Goal: Task Accomplishment & Management: Use online tool/utility

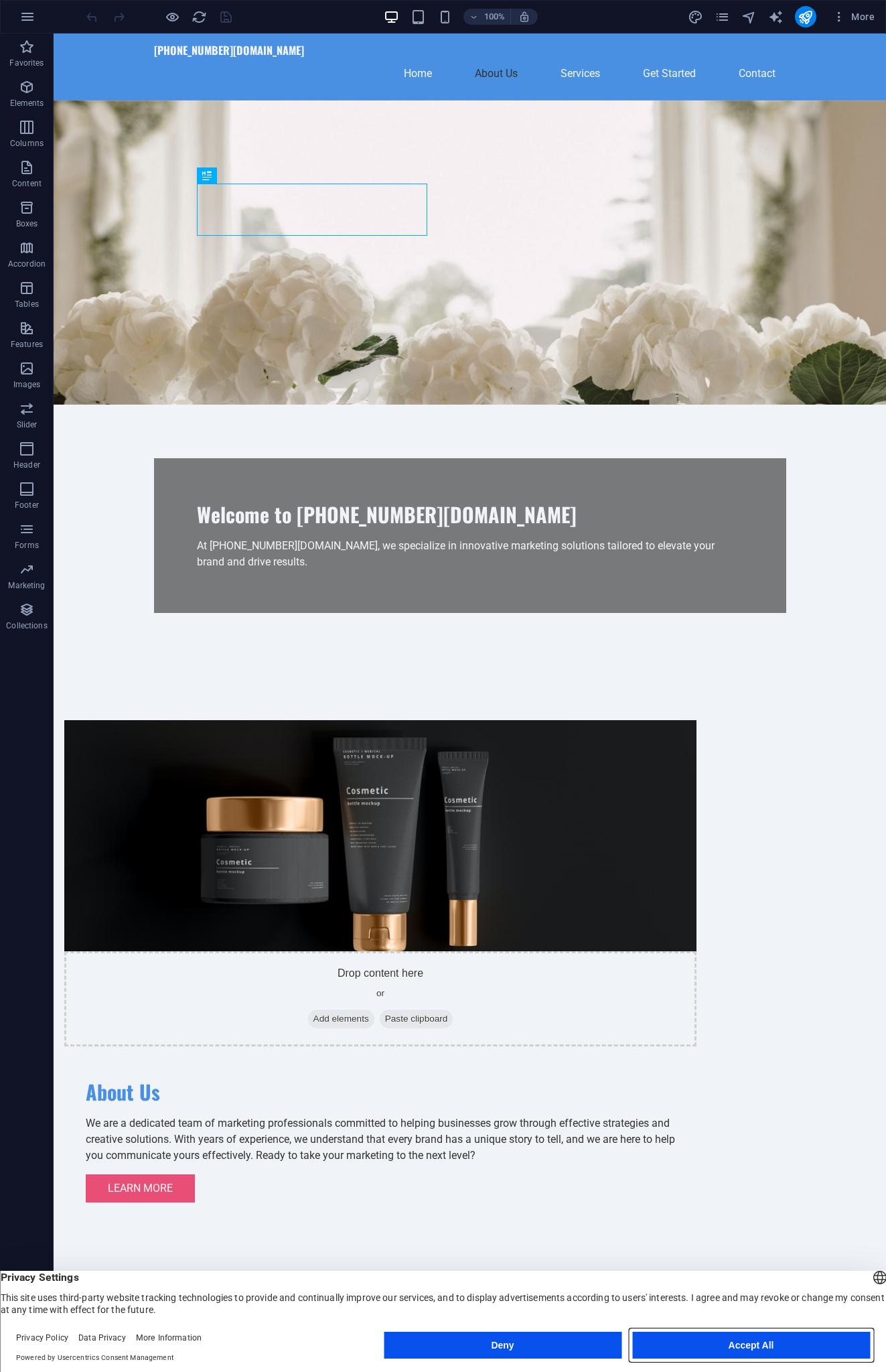
click at [761, 1348] on button "Accept All" at bounding box center [751, 1344] width 238 height 27
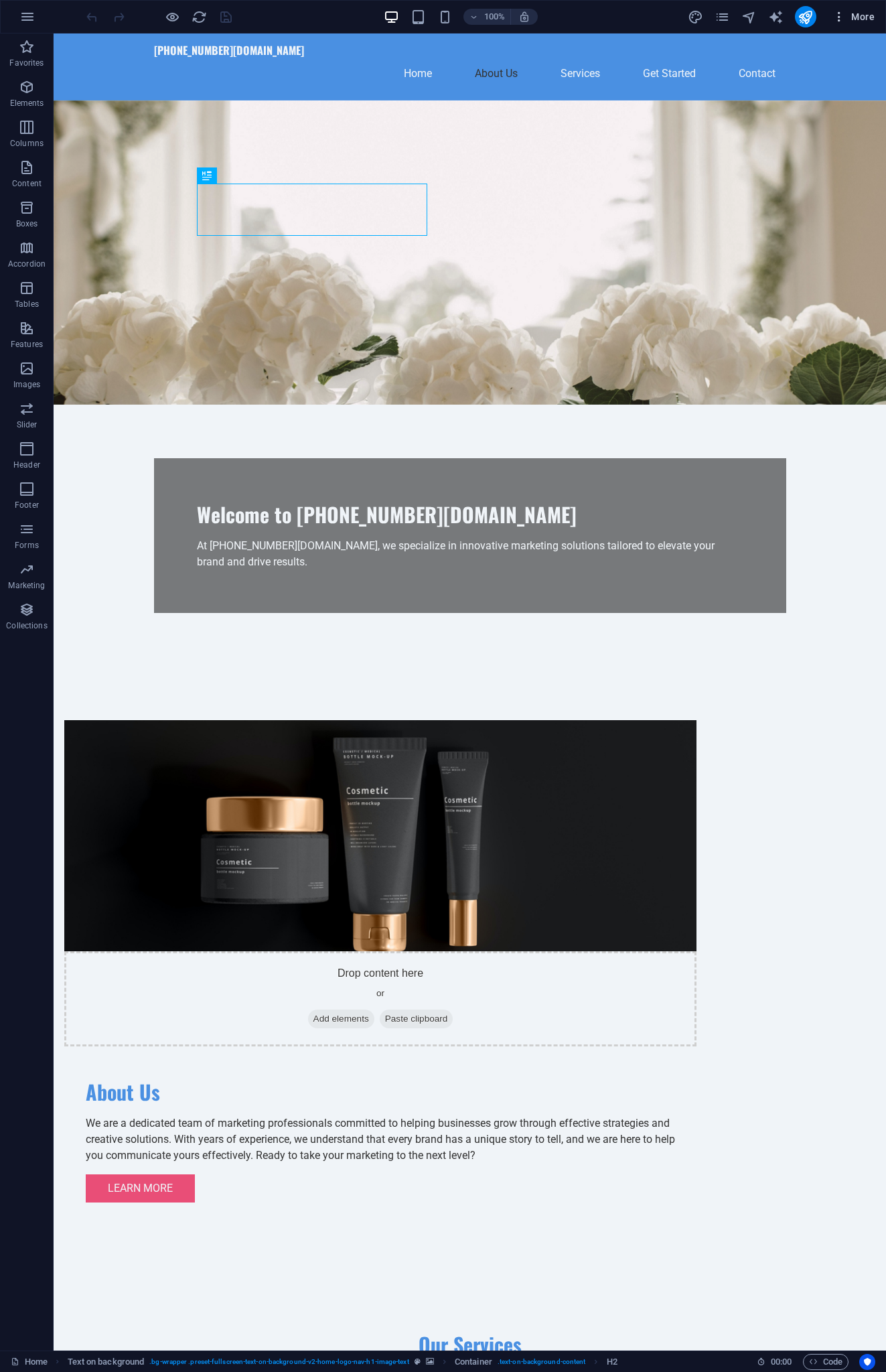
click at [840, 17] on icon "button" at bounding box center [839, 16] width 13 height 13
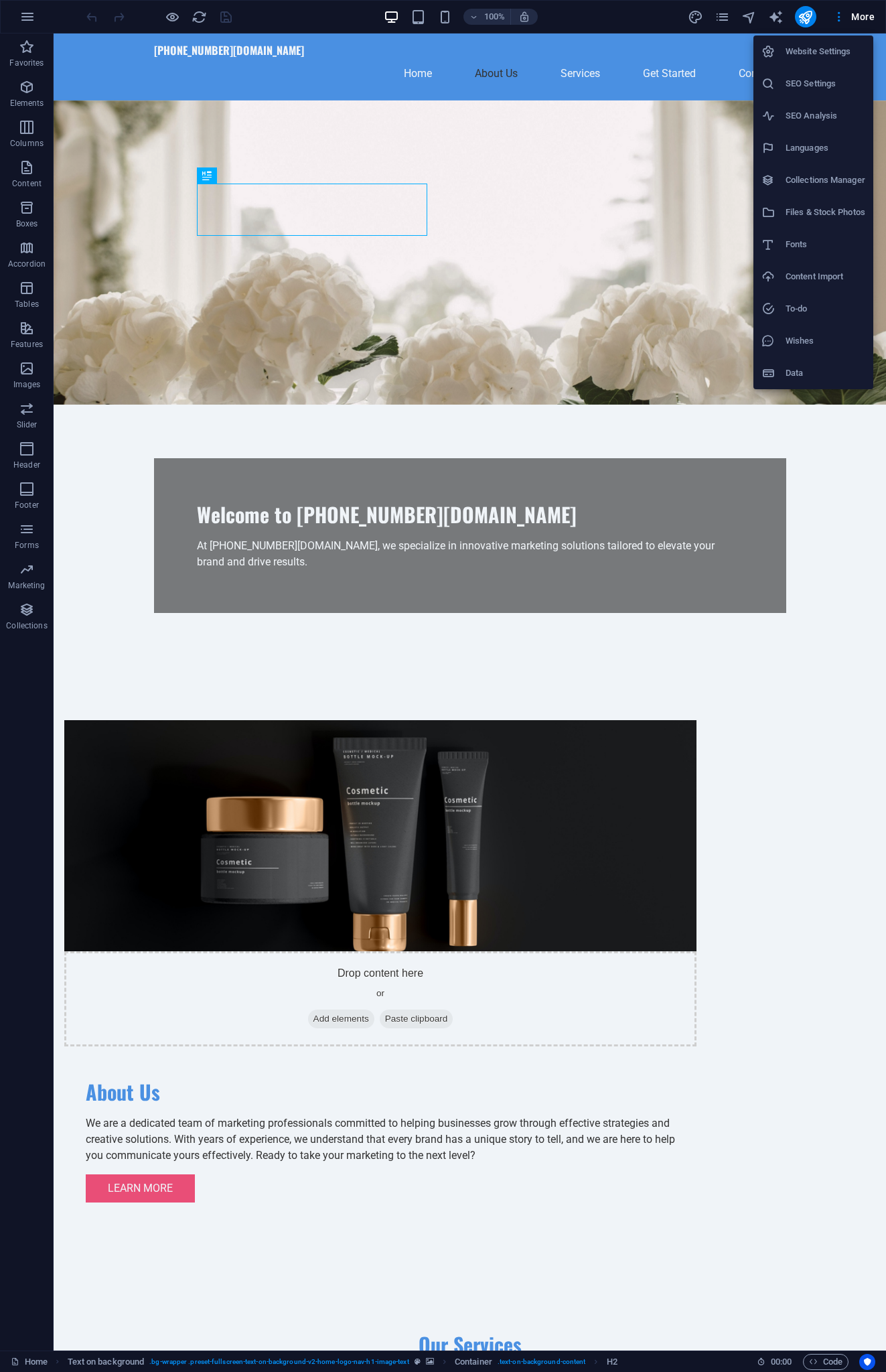
click at [840, 17] on div at bounding box center [443, 686] width 886 height 1372
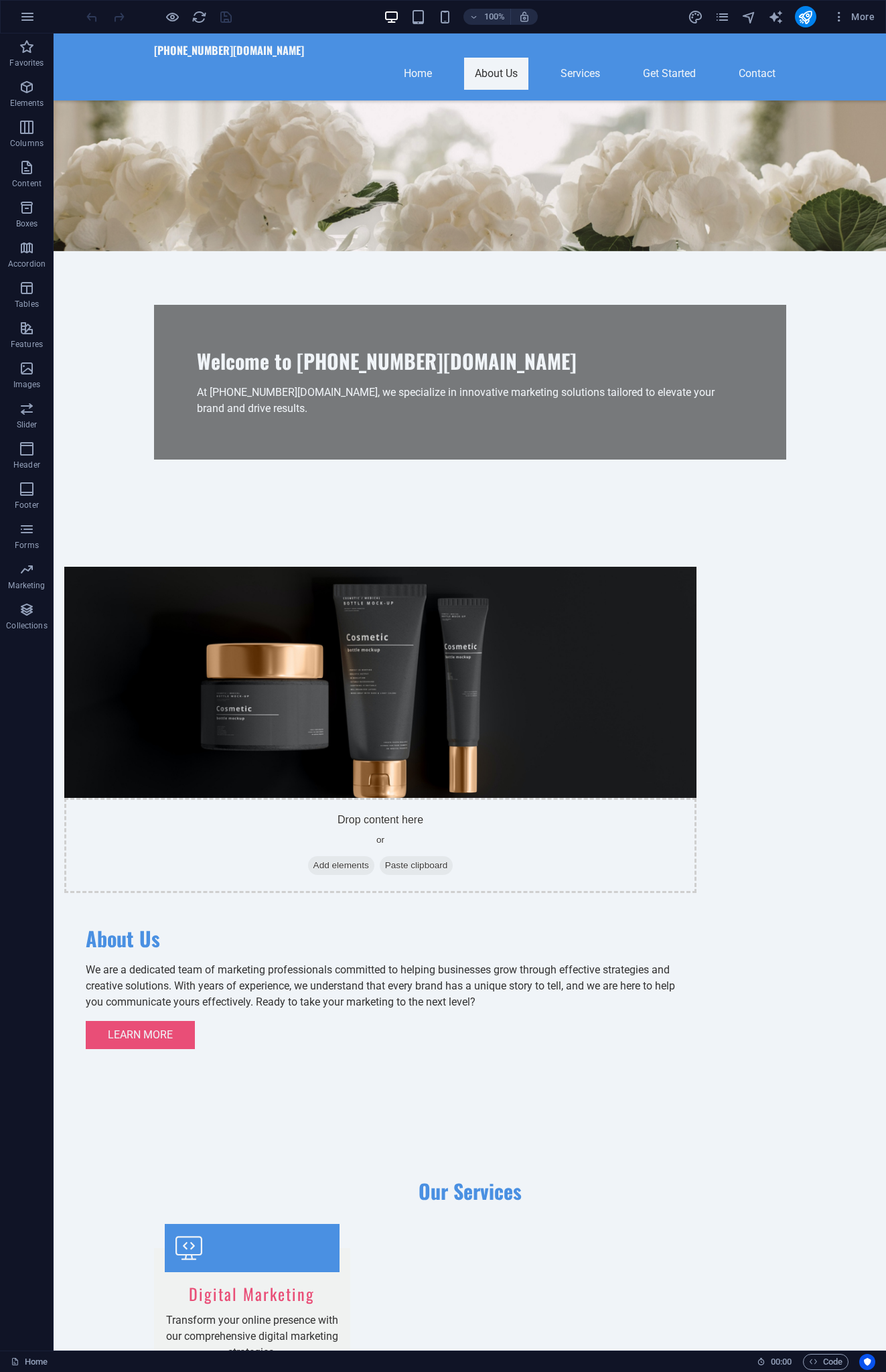
scroll to position [112, 0]
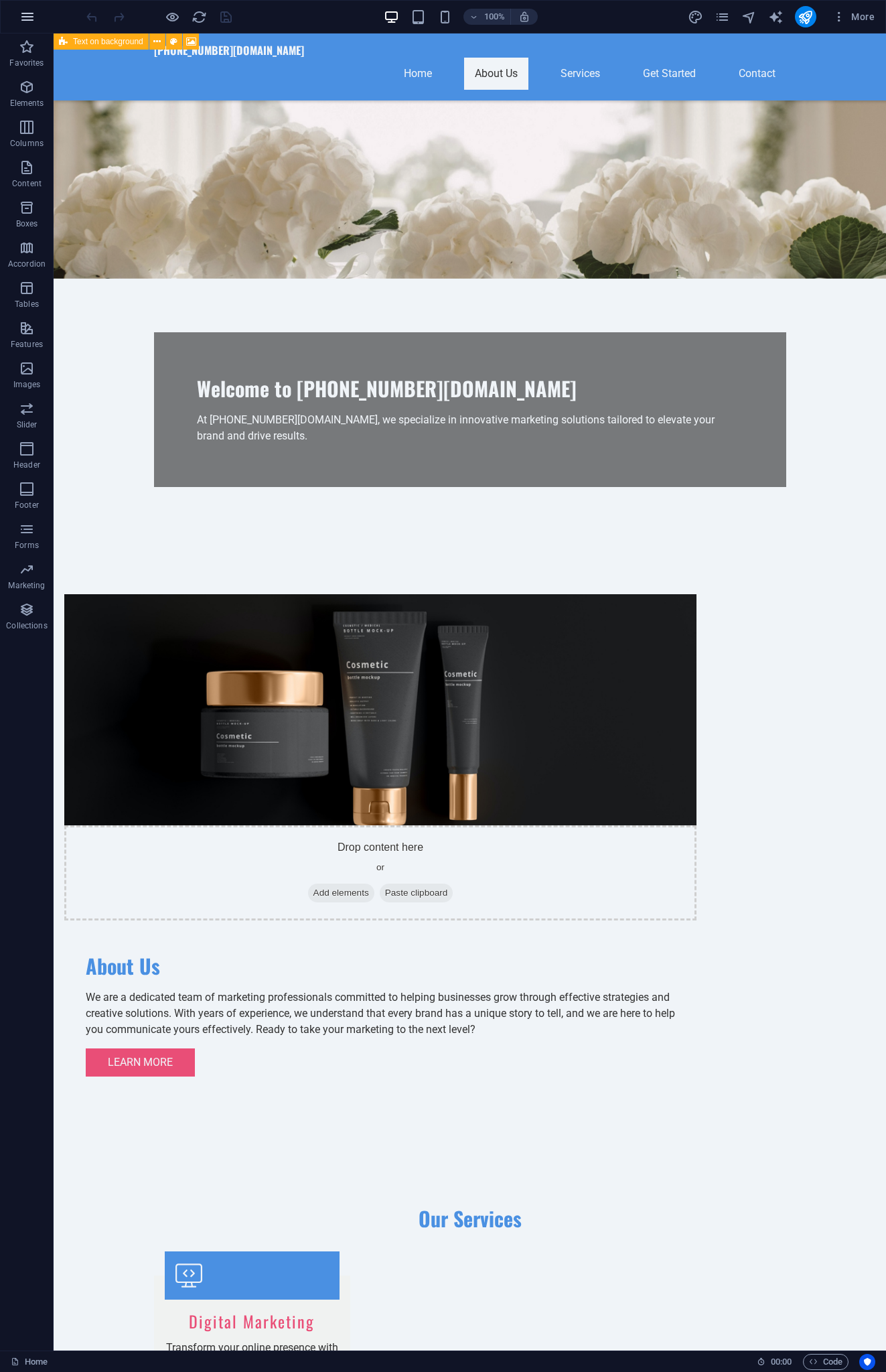
click at [20, 20] on icon "button" at bounding box center [28, 17] width 16 height 16
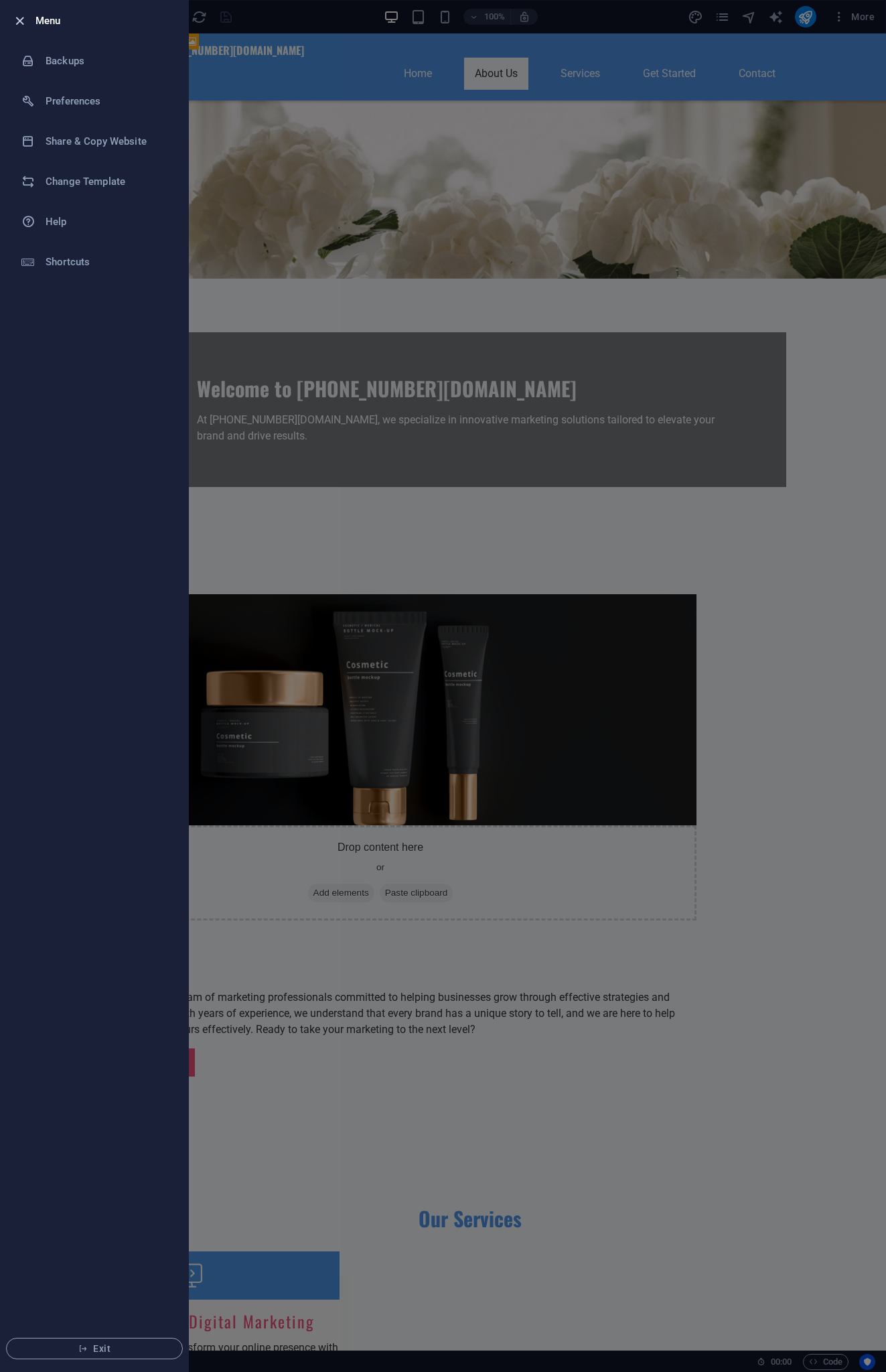
click at [20, 20] on icon "button" at bounding box center [20, 20] width 15 height 15
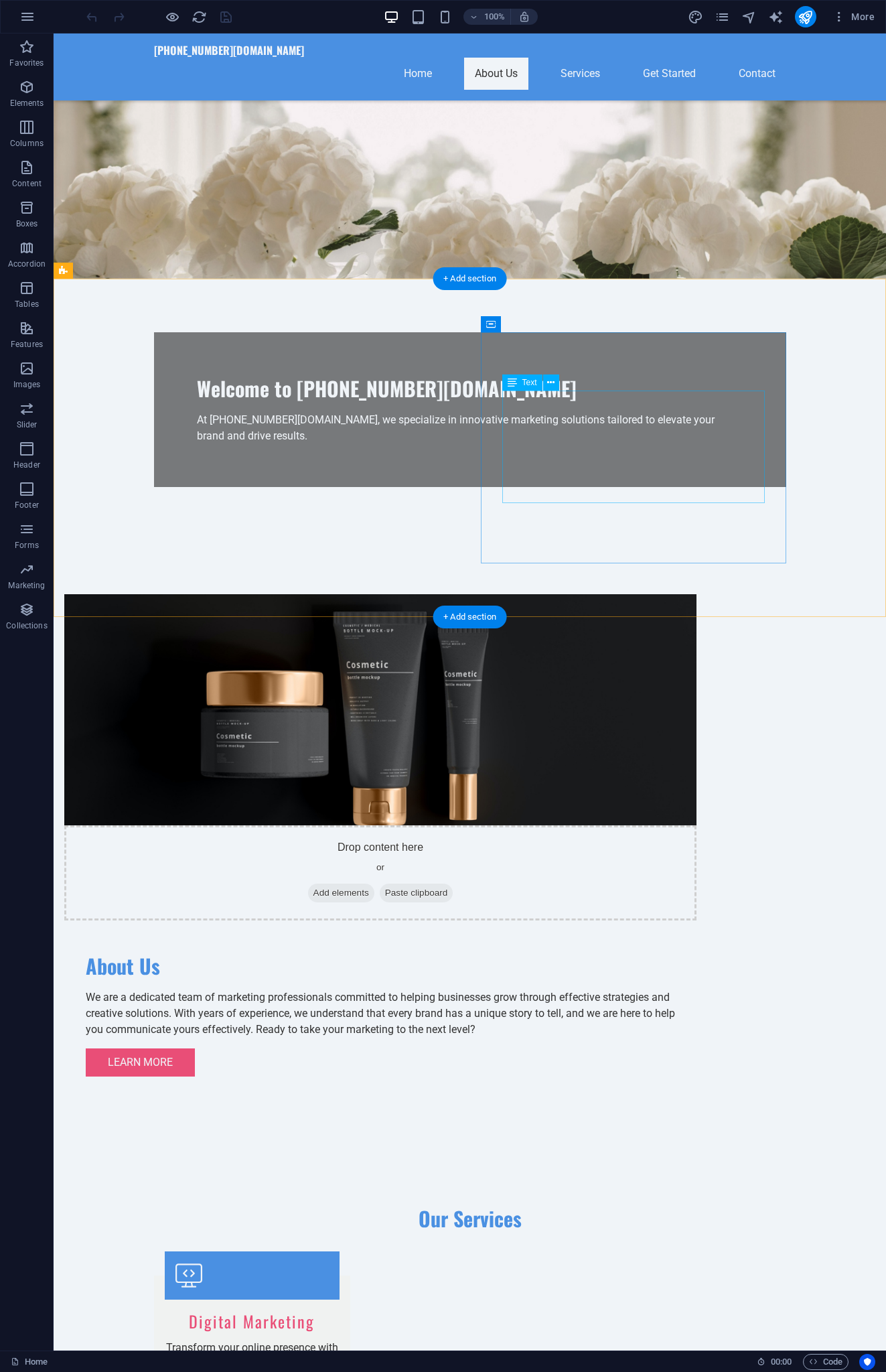
click at [570, 989] on div "We are a dedicated team of marketing professionals committed to helping busines…" at bounding box center [379, 1013] width 589 height 48
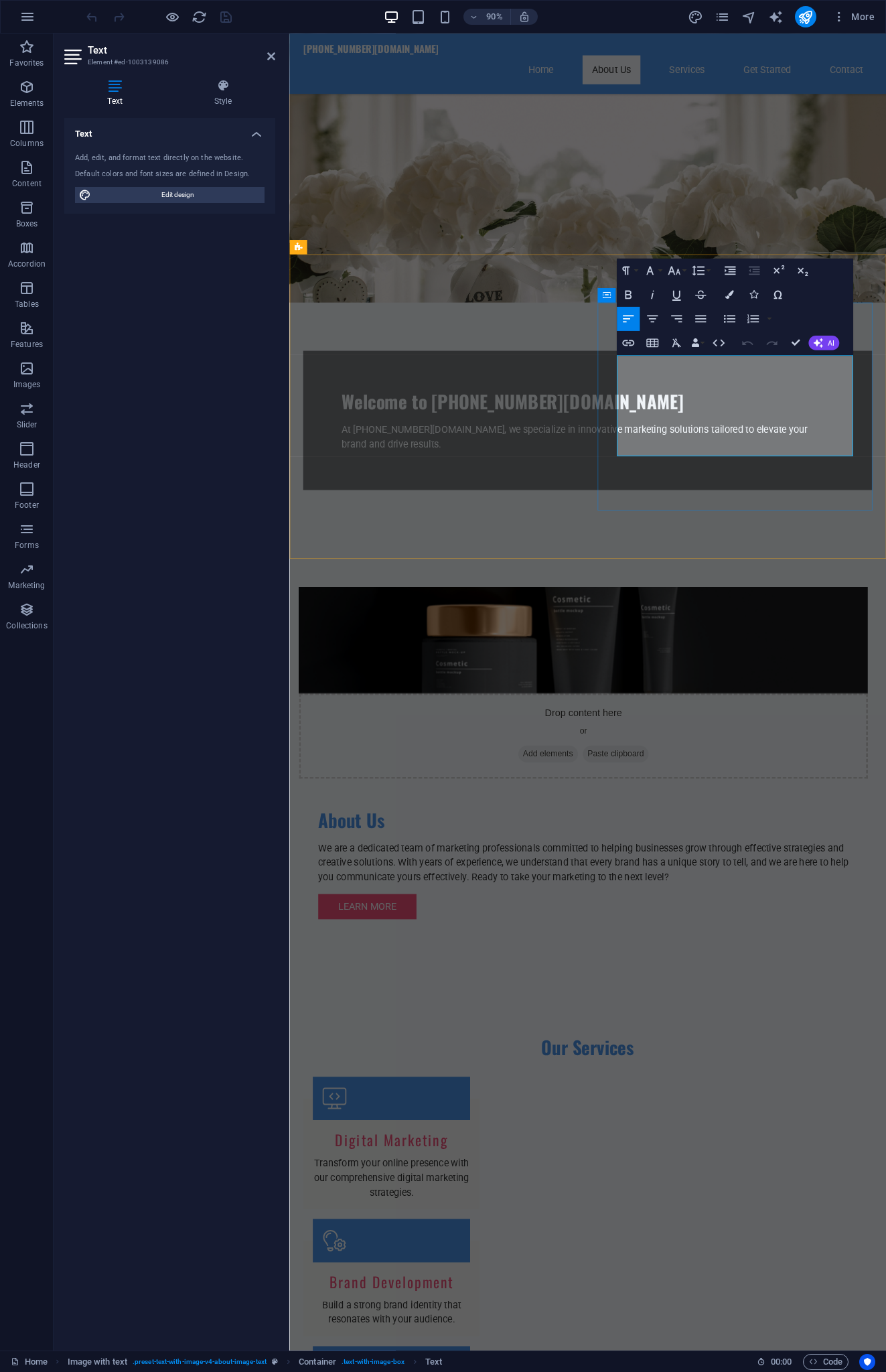
click at [703, 930] on p "We are a dedicated team of marketing professionals committed to helping busines…" at bounding box center [616, 954] width 589 height 48
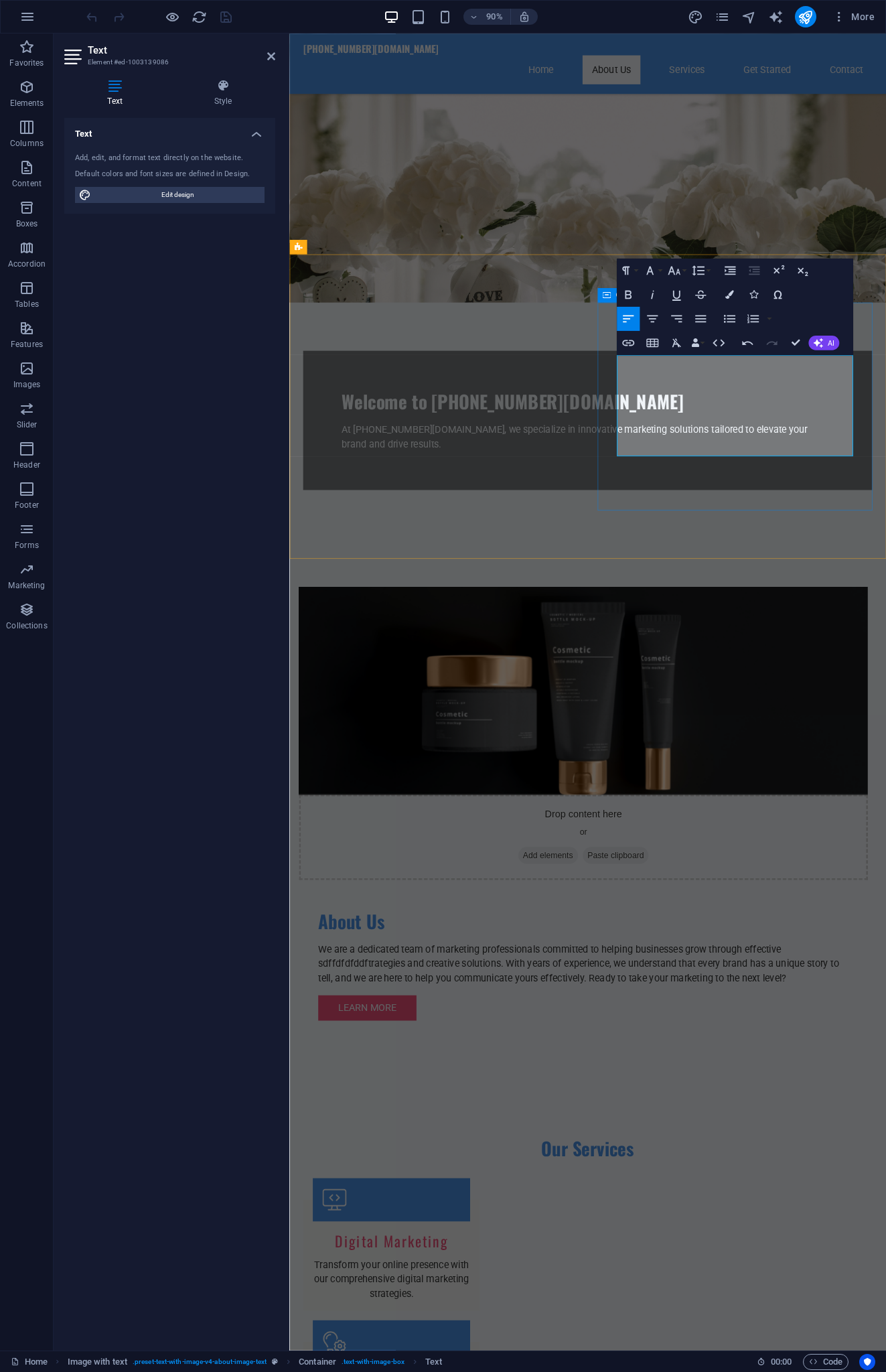
click at [780, 984] on div "About Us We are a dedicated team of marketing professionals committed to helpin…" at bounding box center [616, 1067] width 632 height 167
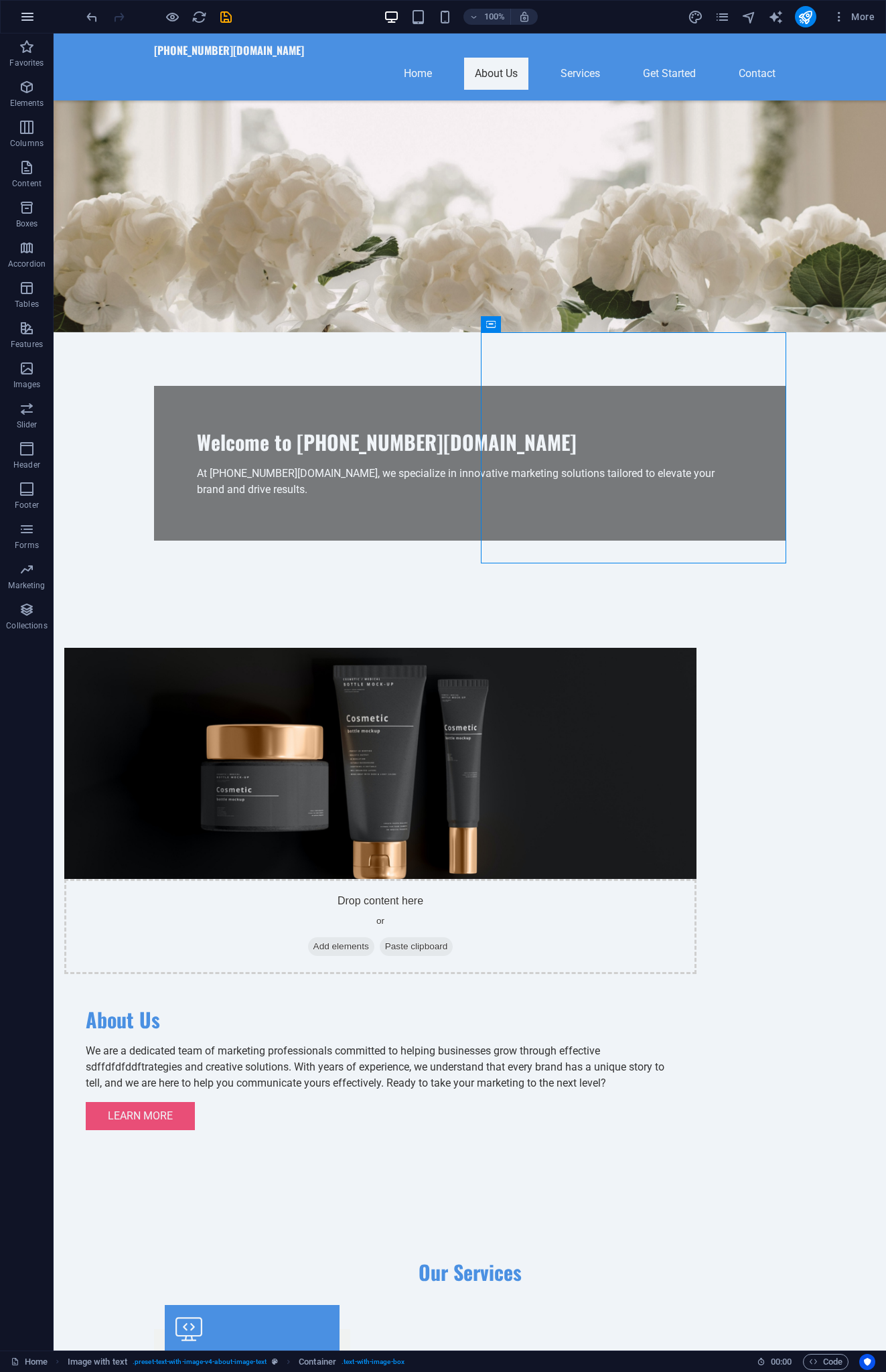
click at [29, 13] on icon "button" at bounding box center [28, 17] width 16 height 16
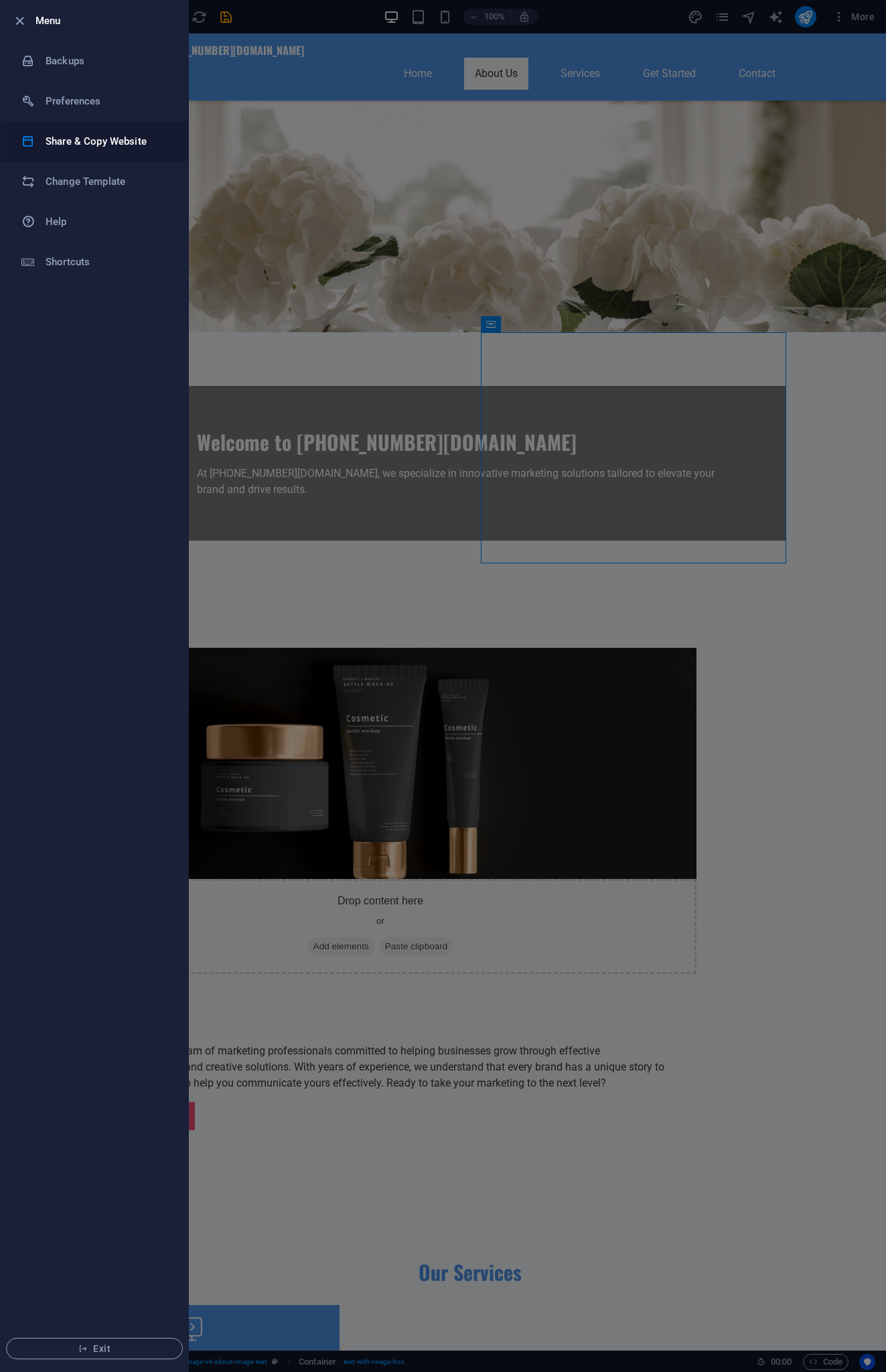
click at [75, 141] on h6 "Share & Copy Website" at bounding box center [107, 142] width 124 height 16
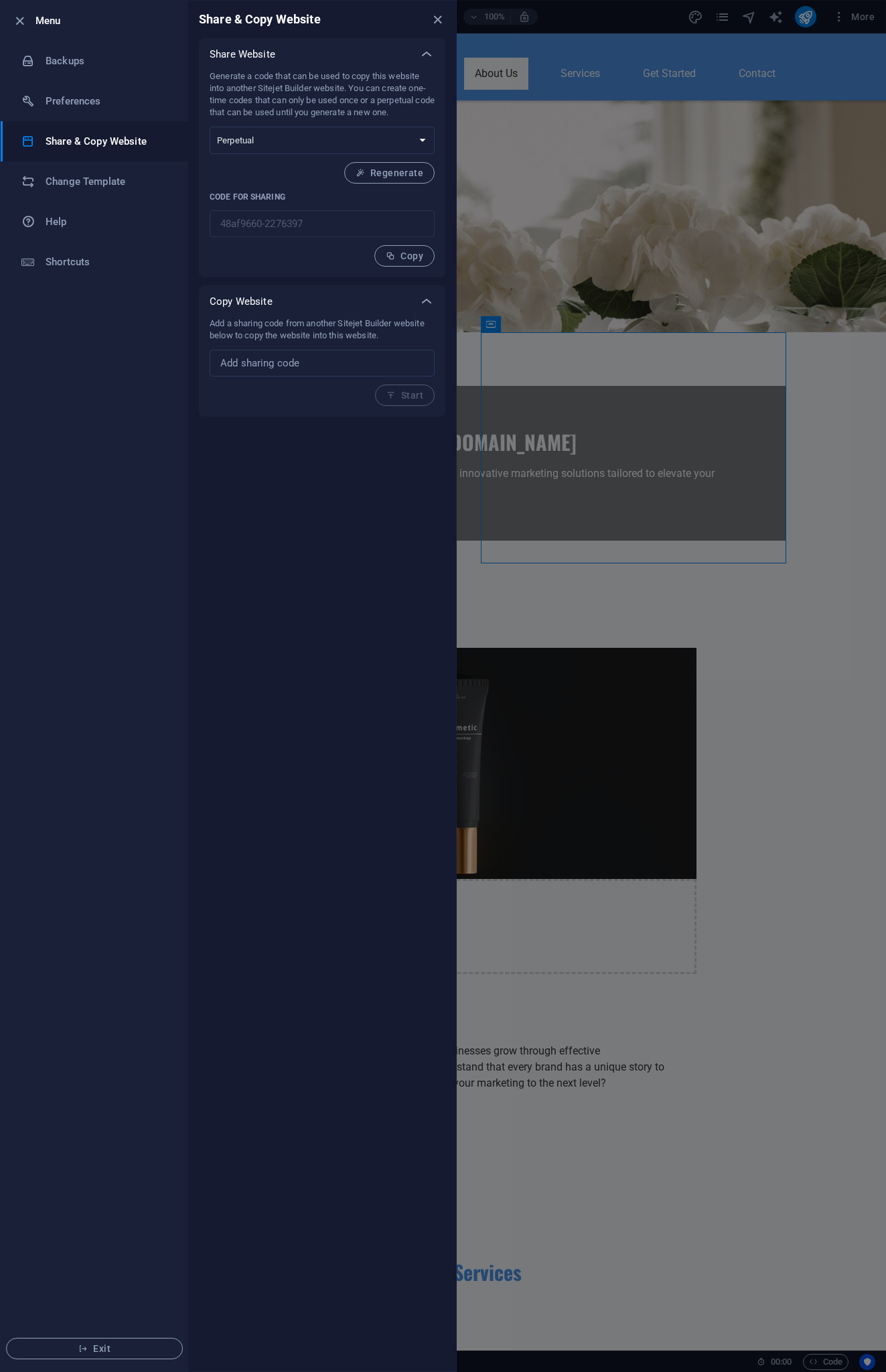
click at [364, 314] on div "Copy Website" at bounding box center [322, 301] width 247 height 32
click at [364, 301] on div "Copy Website" at bounding box center [309, 301] width 201 height 13
click at [389, 396] on div "Add a sharing code from another Sitejet Builder website below to copy the websi…" at bounding box center [322, 362] width 225 height 89
click at [77, 105] on h6 "Preferences" at bounding box center [107, 101] width 124 height 16
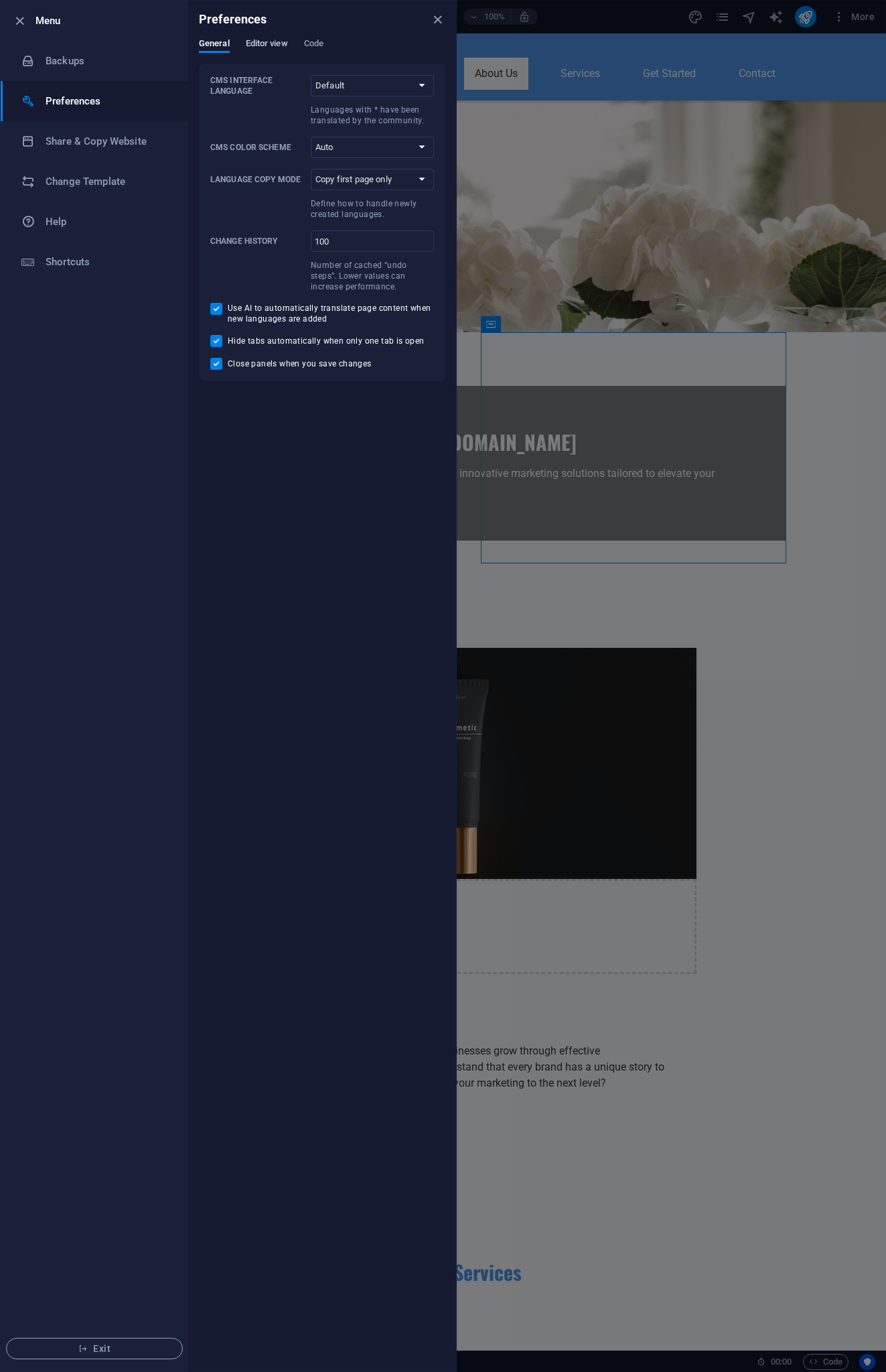
click at [260, 47] on span "Editor view" at bounding box center [267, 45] width 42 height 19
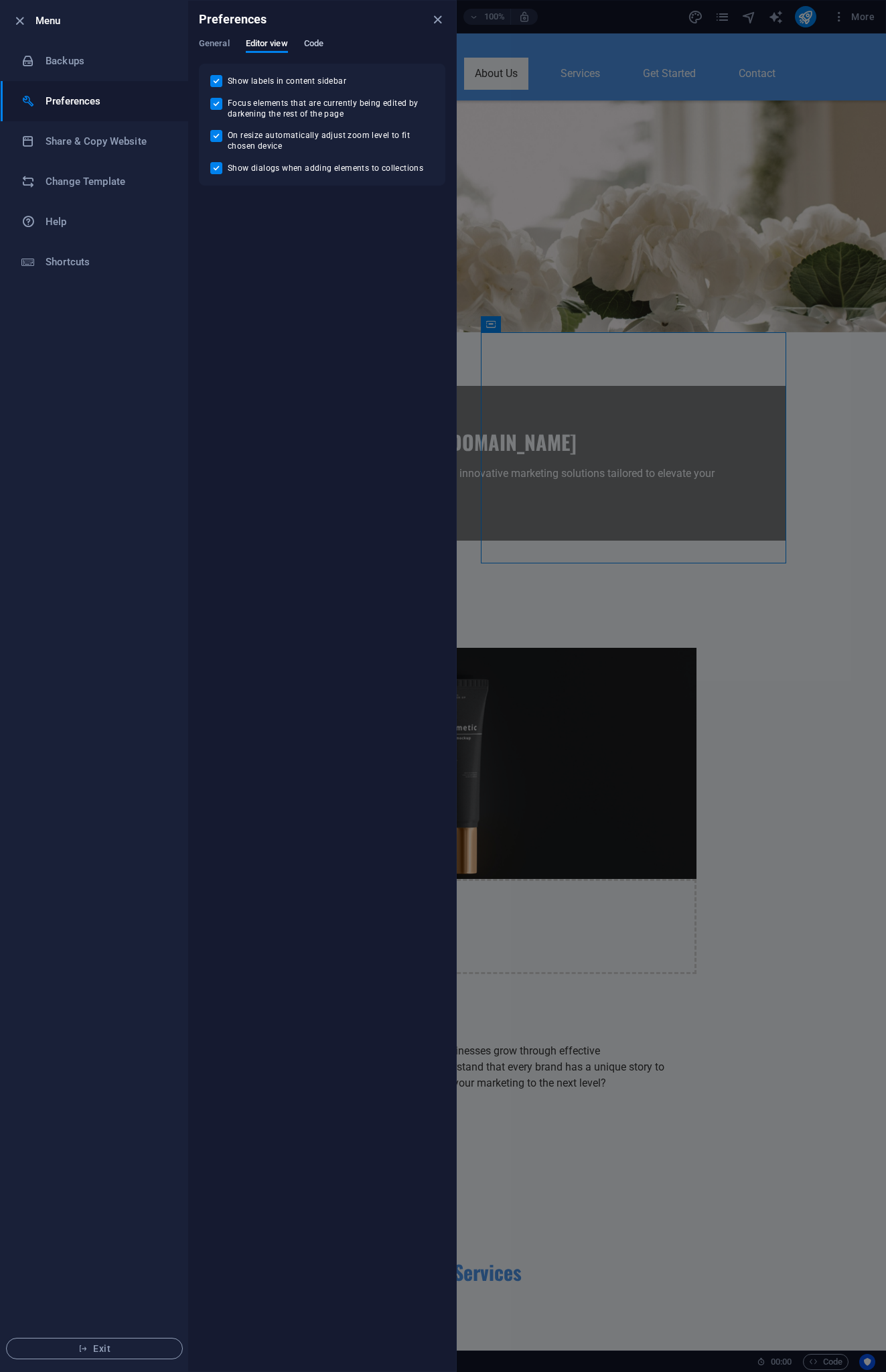
click at [321, 43] on span "Code" at bounding box center [314, 45] width 20 height 19
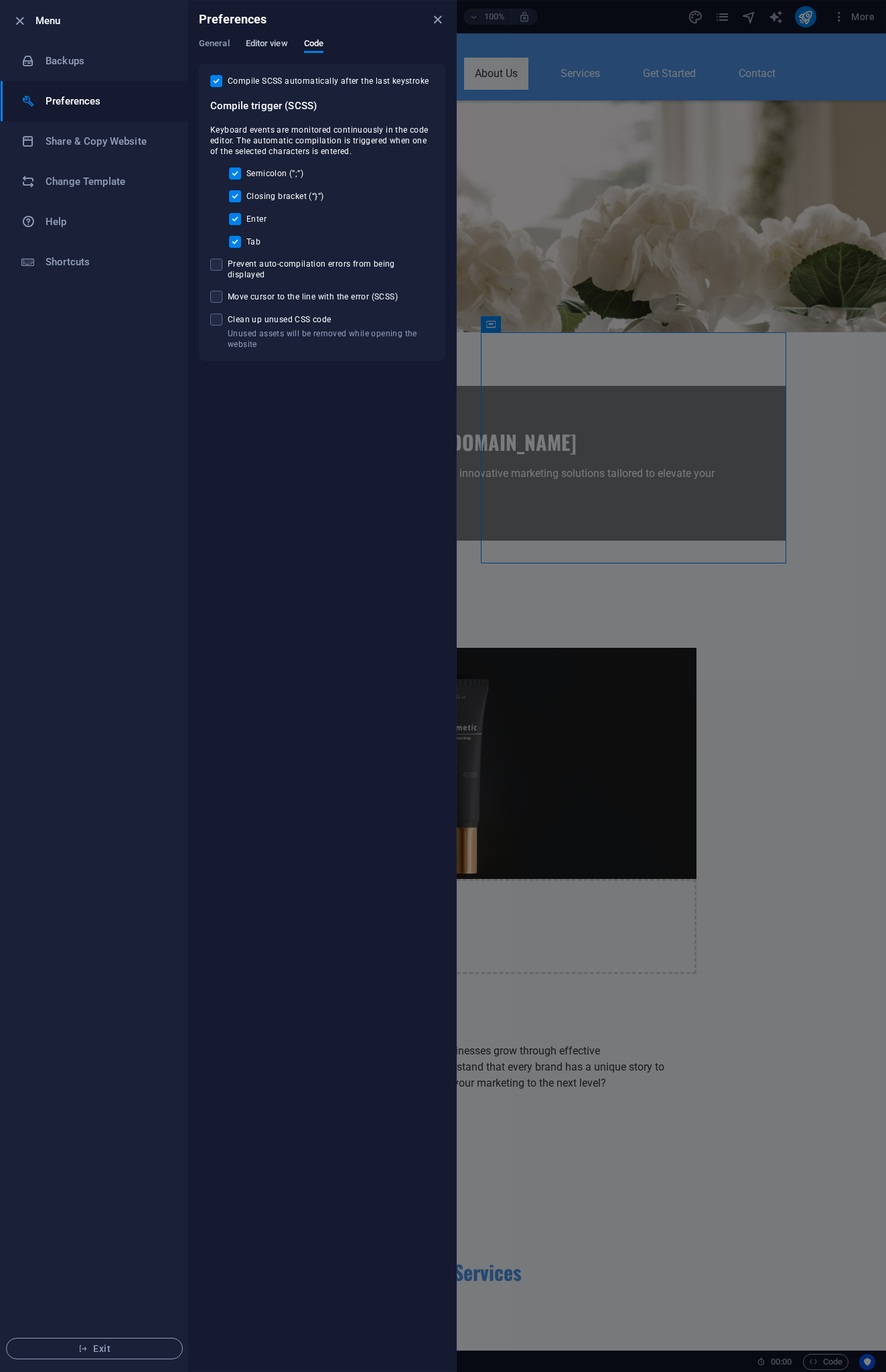
click at [265, 44] on span "Editor view" at bounding box center [267, 45] width 42 height 19
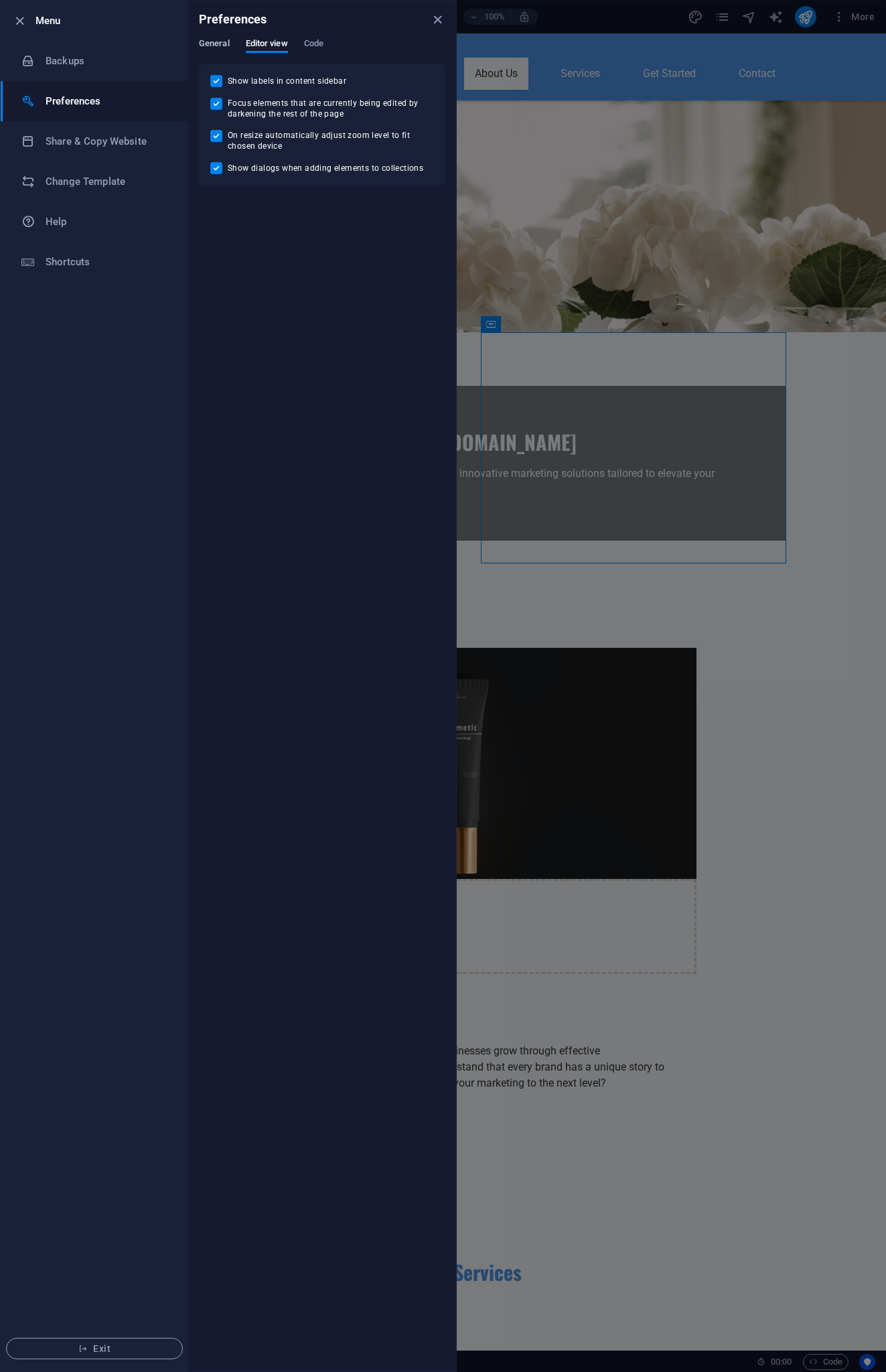
click at [224, 44] on span "General" at bounding box center [214, 45] width 31 height 19
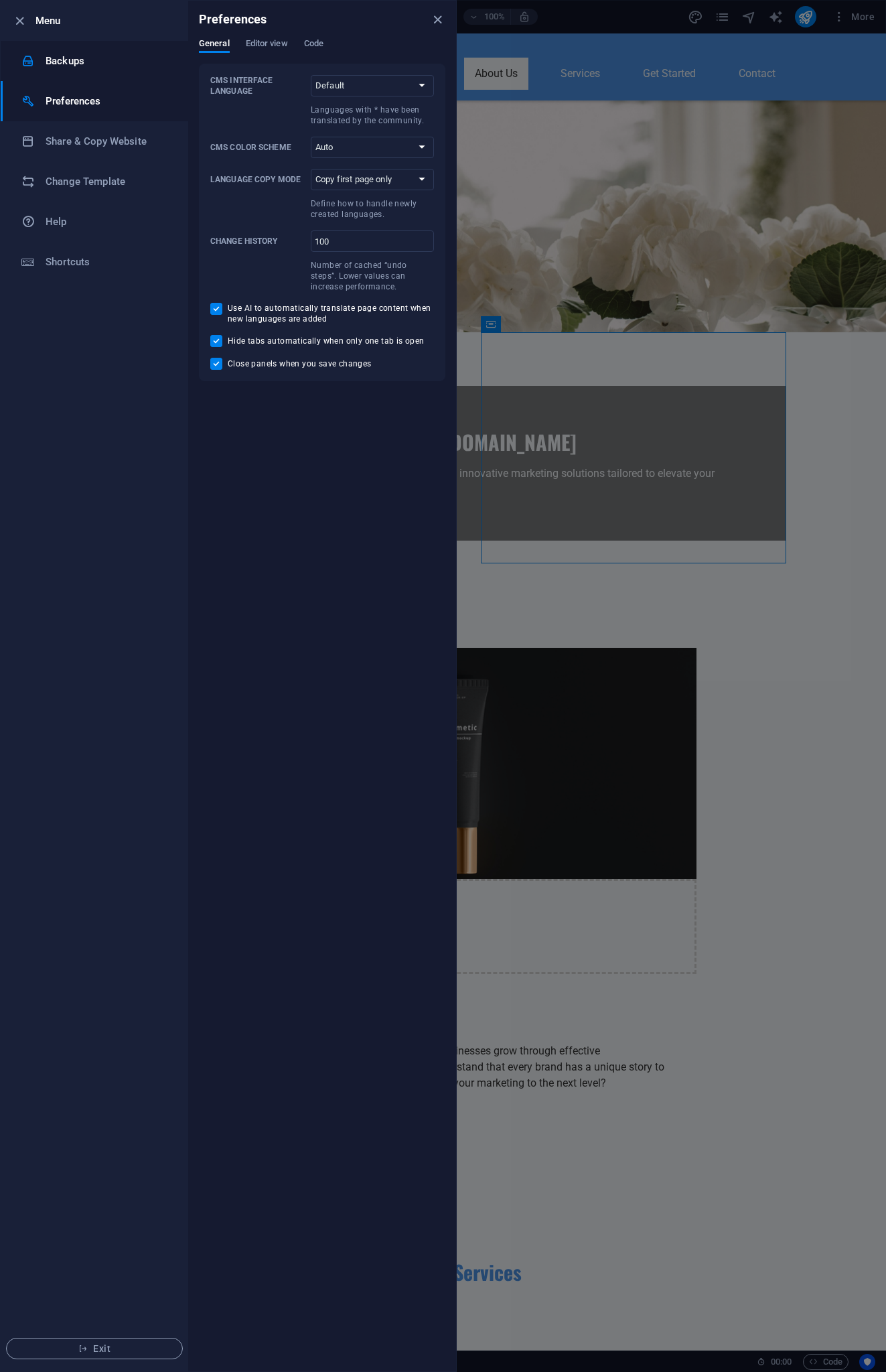
click at [50, 53] on h6 "Backups" at bounding box center [107, 61] width 124 height 16
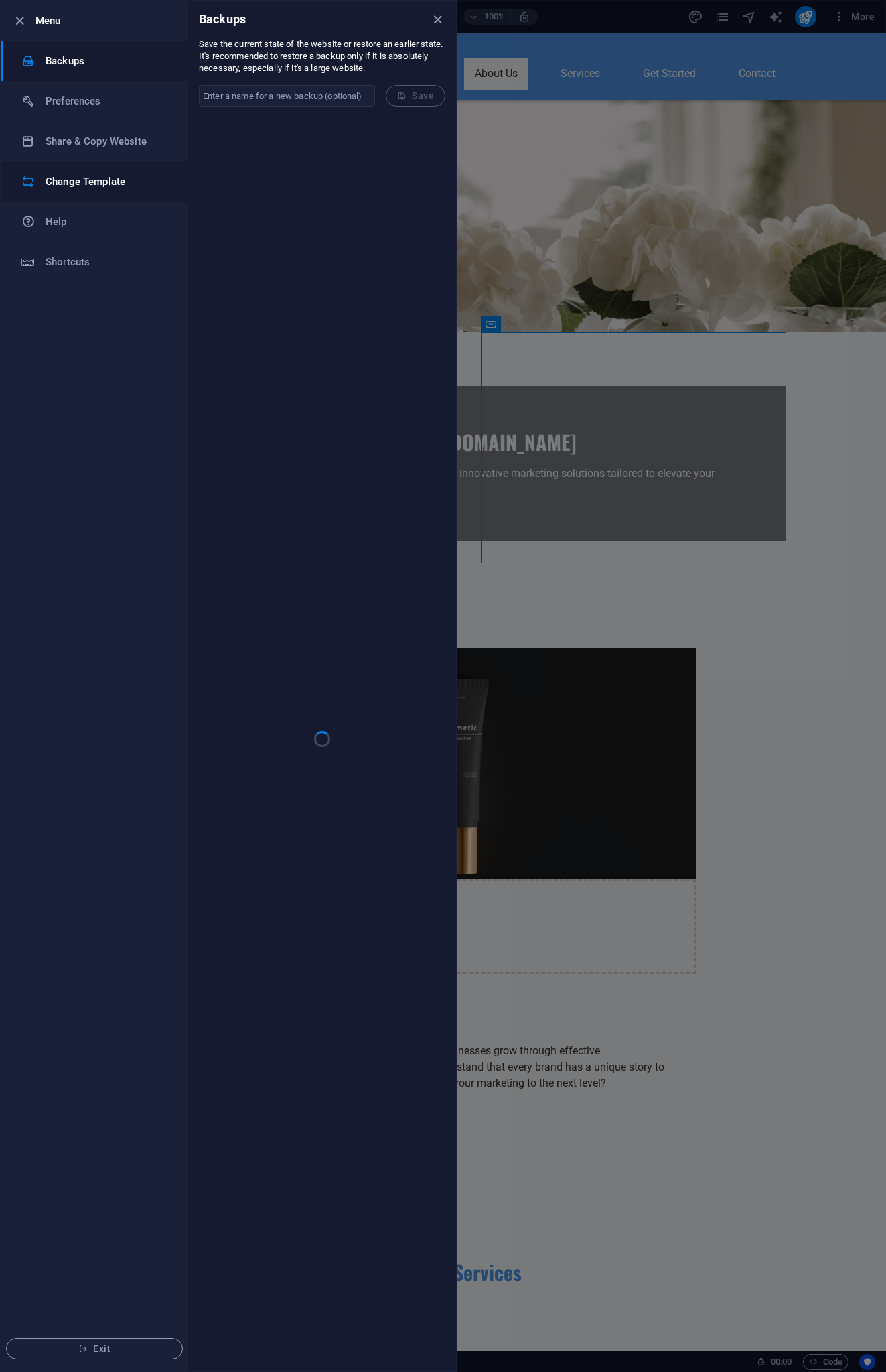
click at [59, 168] on li "Change Template" at bounding box center [94, 181] width 187 height 40
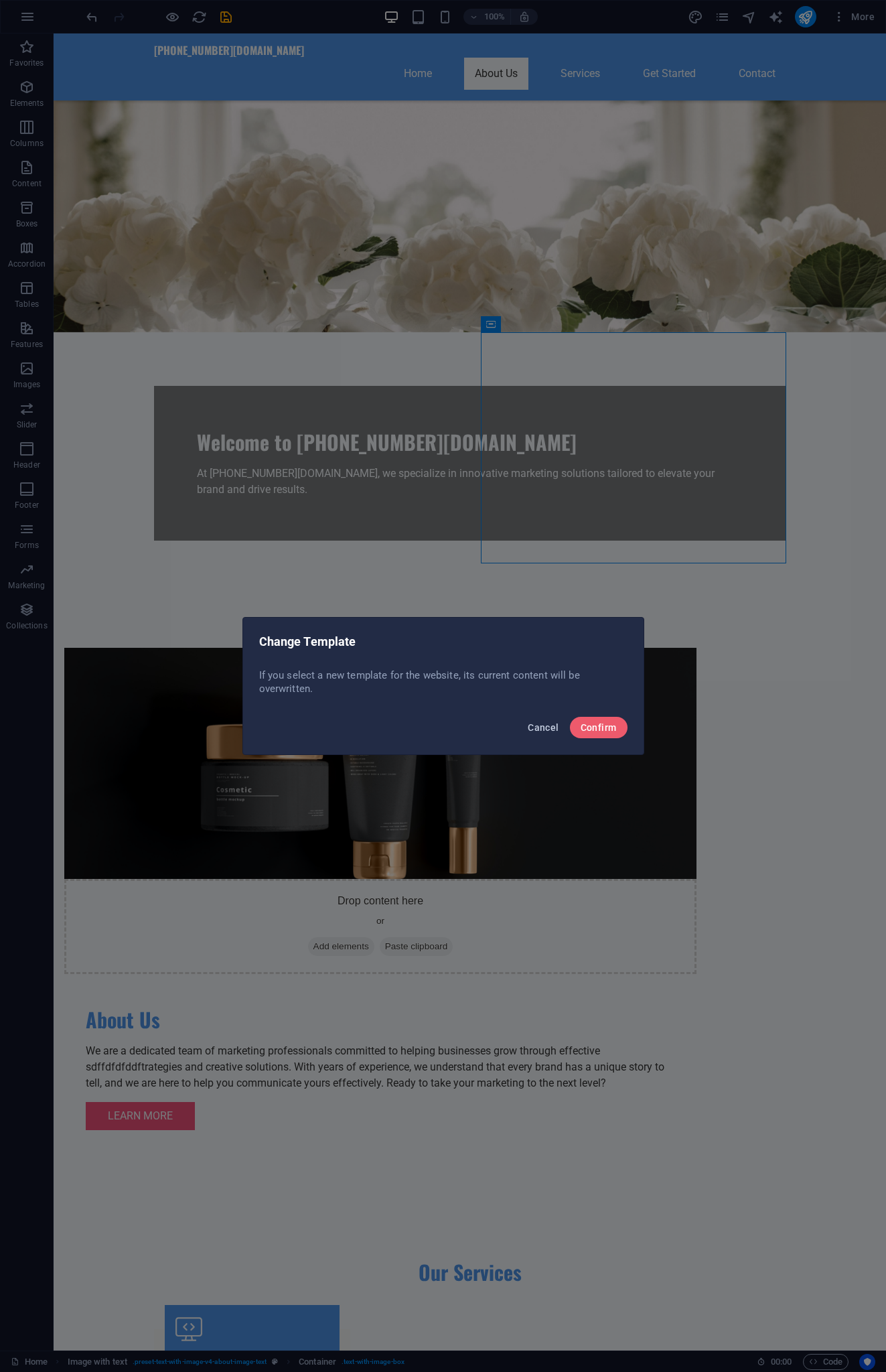
click at [546, 728] on span "Cancel" at bounding box center [543, 727] width 31 height 11
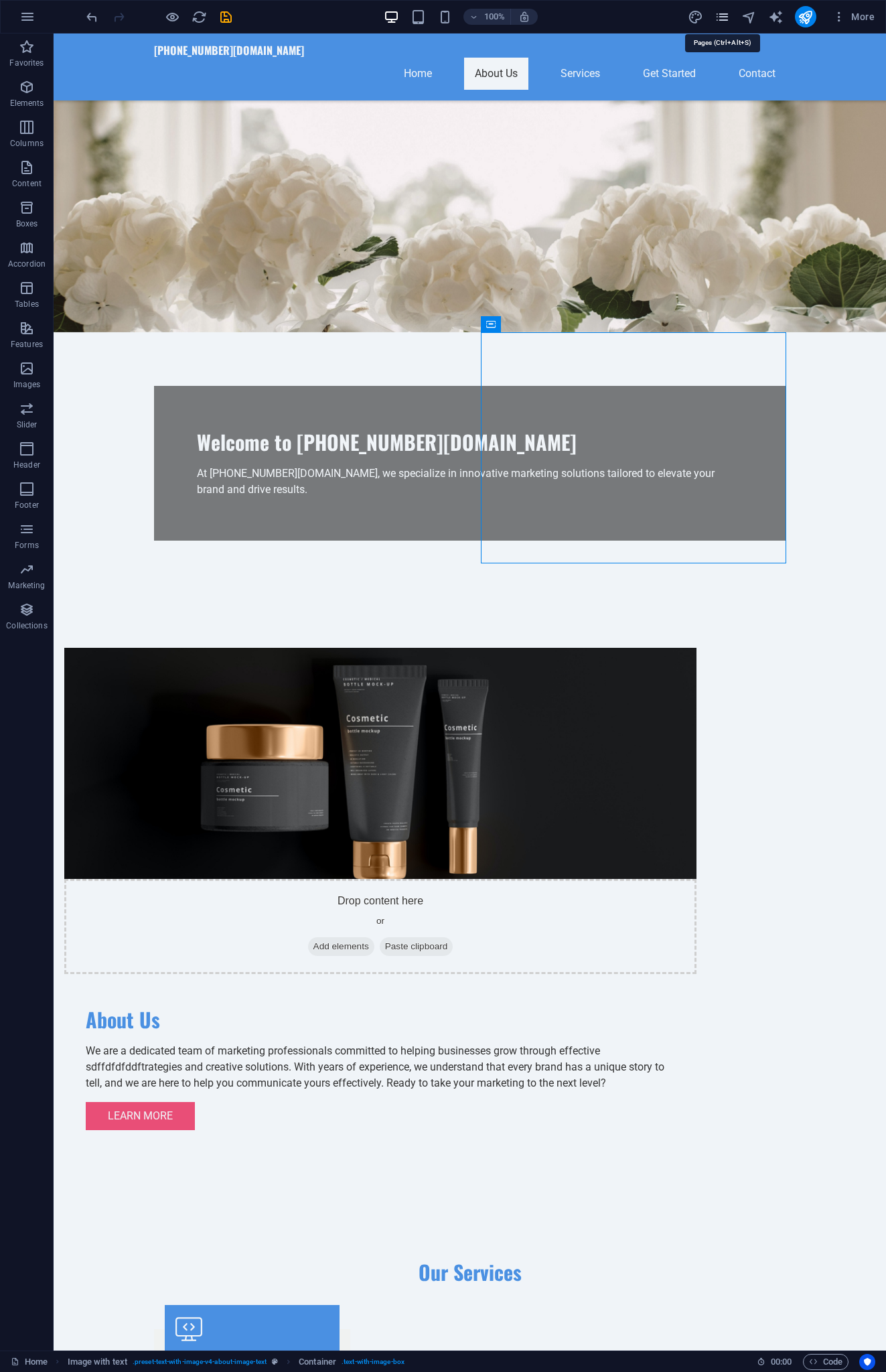
click at [722, 15] on icon "pages" at bounding box center [722, 17] width 15 height 15
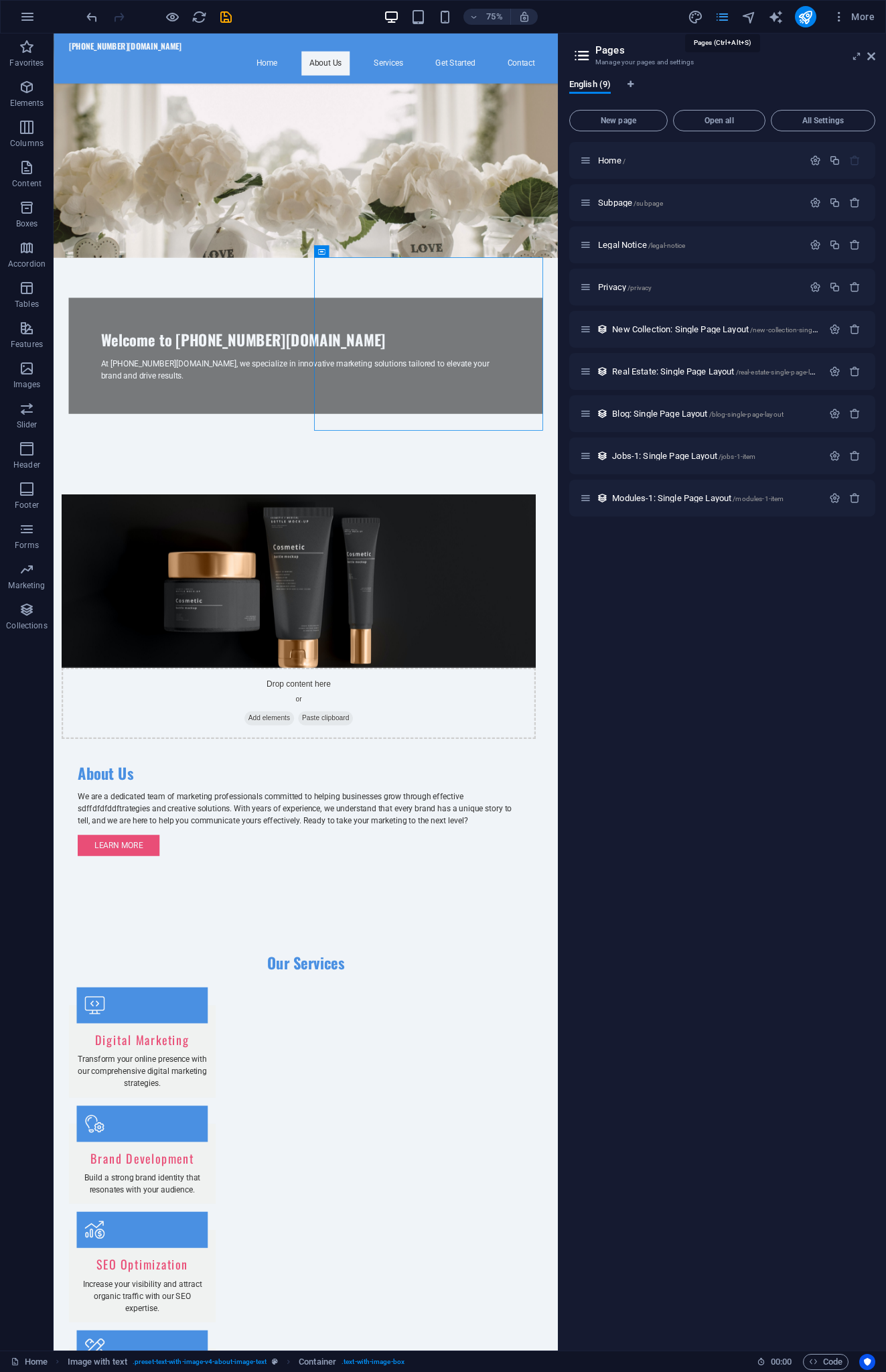
click at [722, 16] on icon "pages" at bounding box center [722, 17] width 15 height 15
click at [231, 24] on icon "save" at bounding box center [226, 17] width 15 height 15
checkbox input "false"
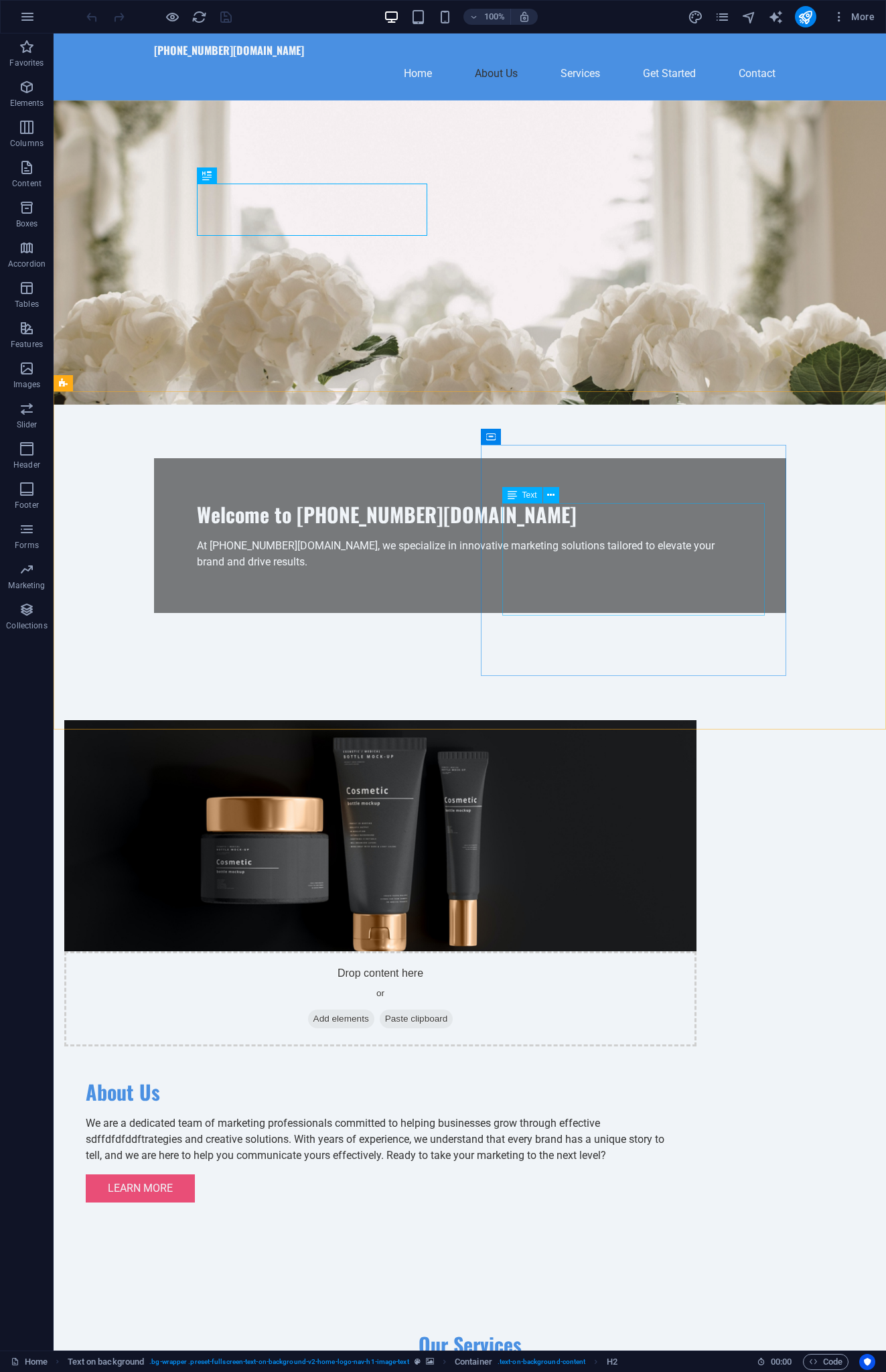
click at [544, 503] on button at bounding box center [551, 495] width 16 height 16
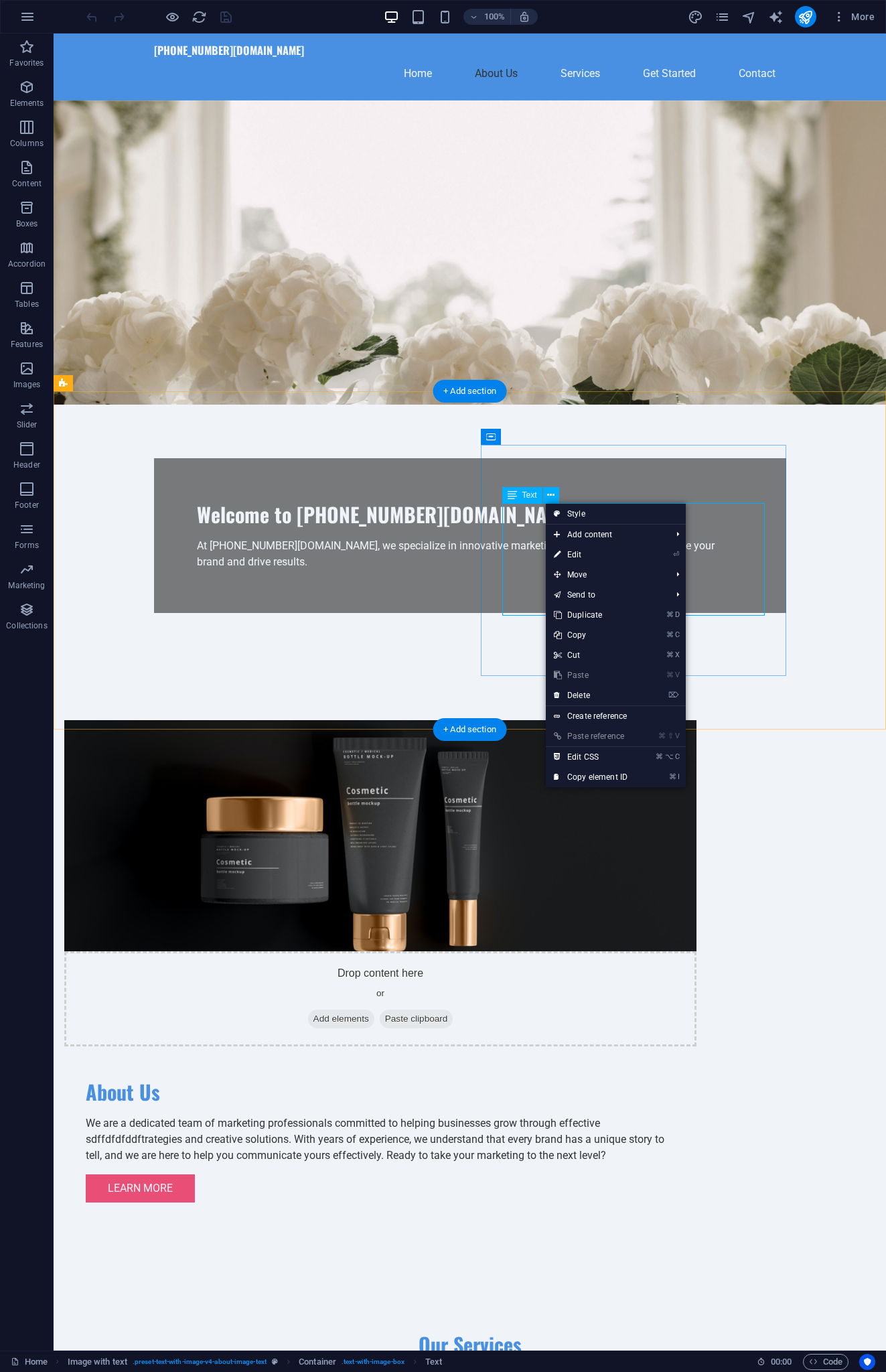
click at [526, 1115] on div "We are a dedicated team of marketing professionals committed to helping busines…" at bounding box center [379, 1139] width 589 height 48
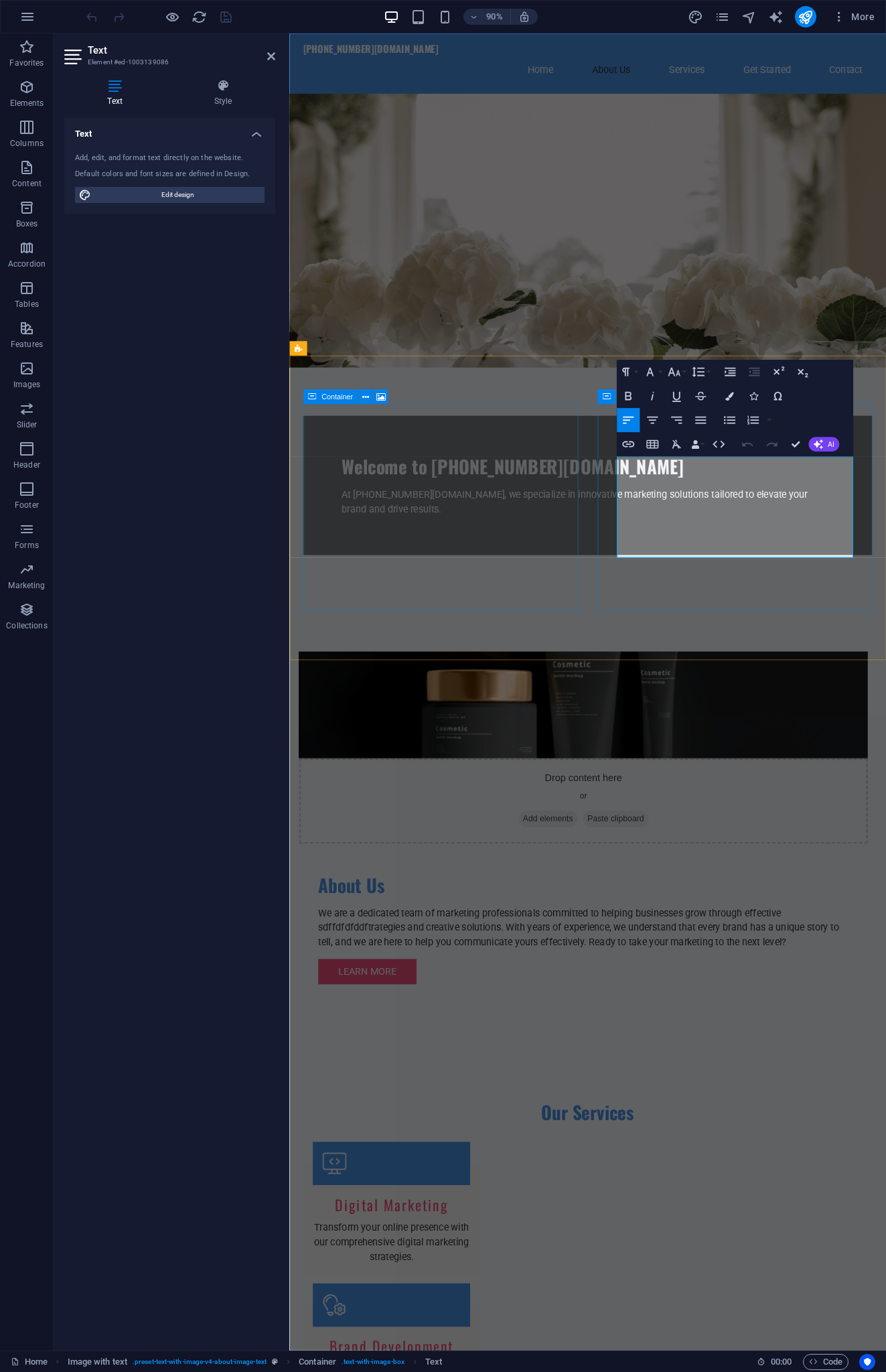
click at [726, 1003] on p "We are a dedicated team of marketing professionals committed to helping busines…" at bounding box center [616, 1027] width 589 height 48
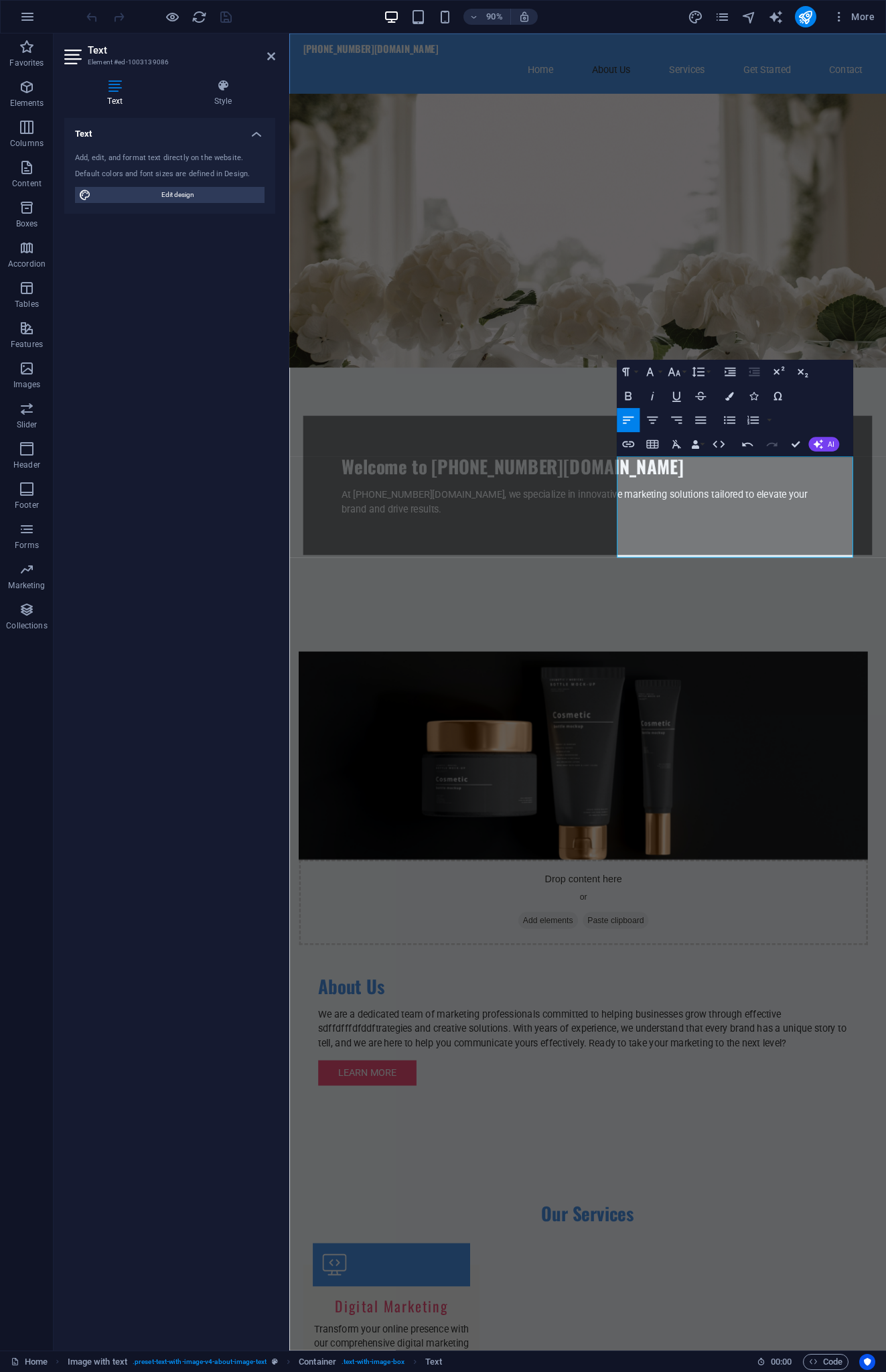
click at [328, 77] on div "10-69-41-179.qa.plesk.tech Home About Us Services Get Started Contact" at bounding box center [621, 67] width 663 height 67
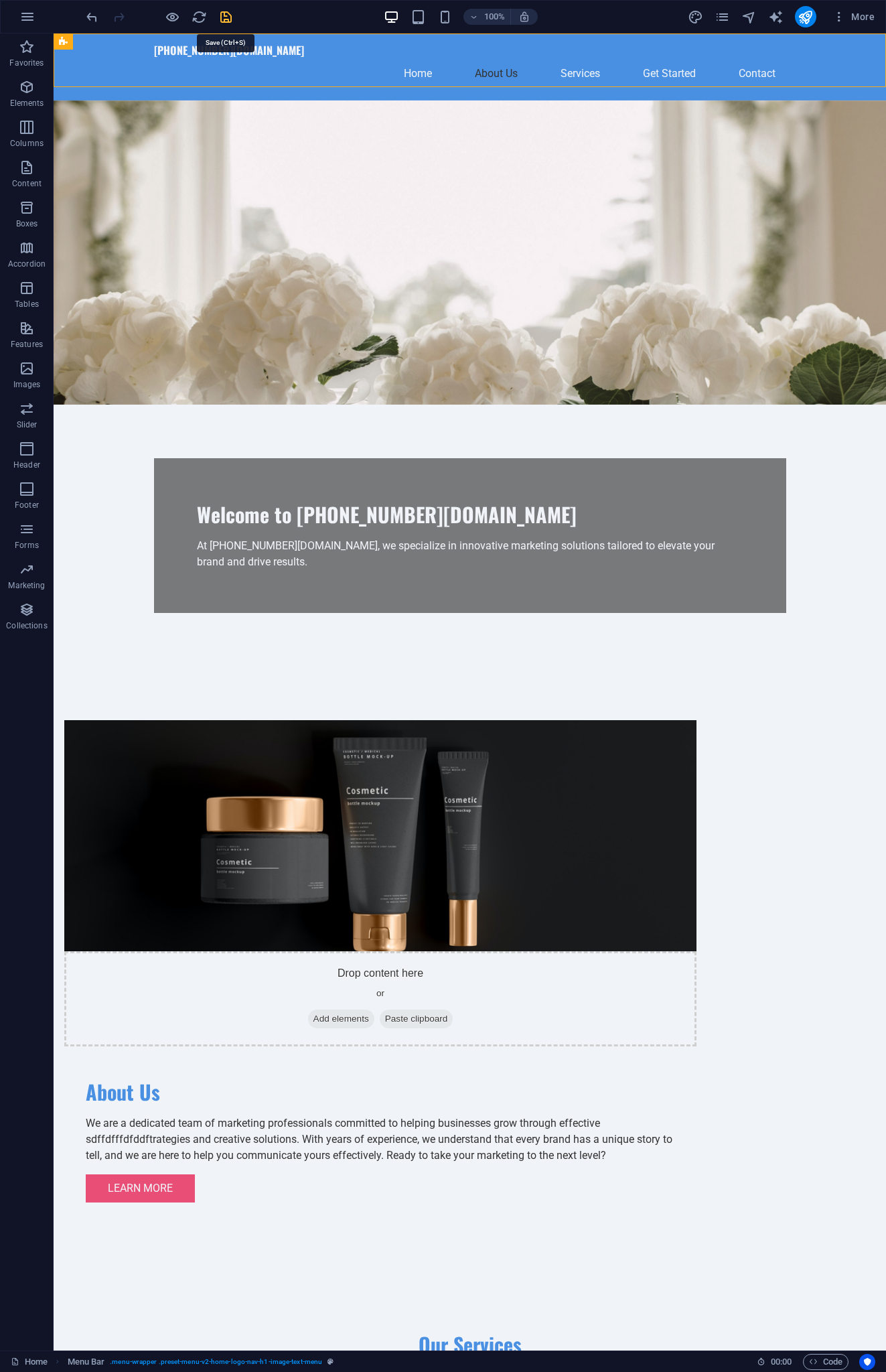
click at [228, 24] on icon "save" at bounding box center [226, 17] width 15 height 15
checkbox input "false"
click at [840, 28] on div "100% More" at bounding box center [443, 16] width 884 height 32
click at [840, 20] on icon "button" at bounding box center [839, 16] width 13 height 13
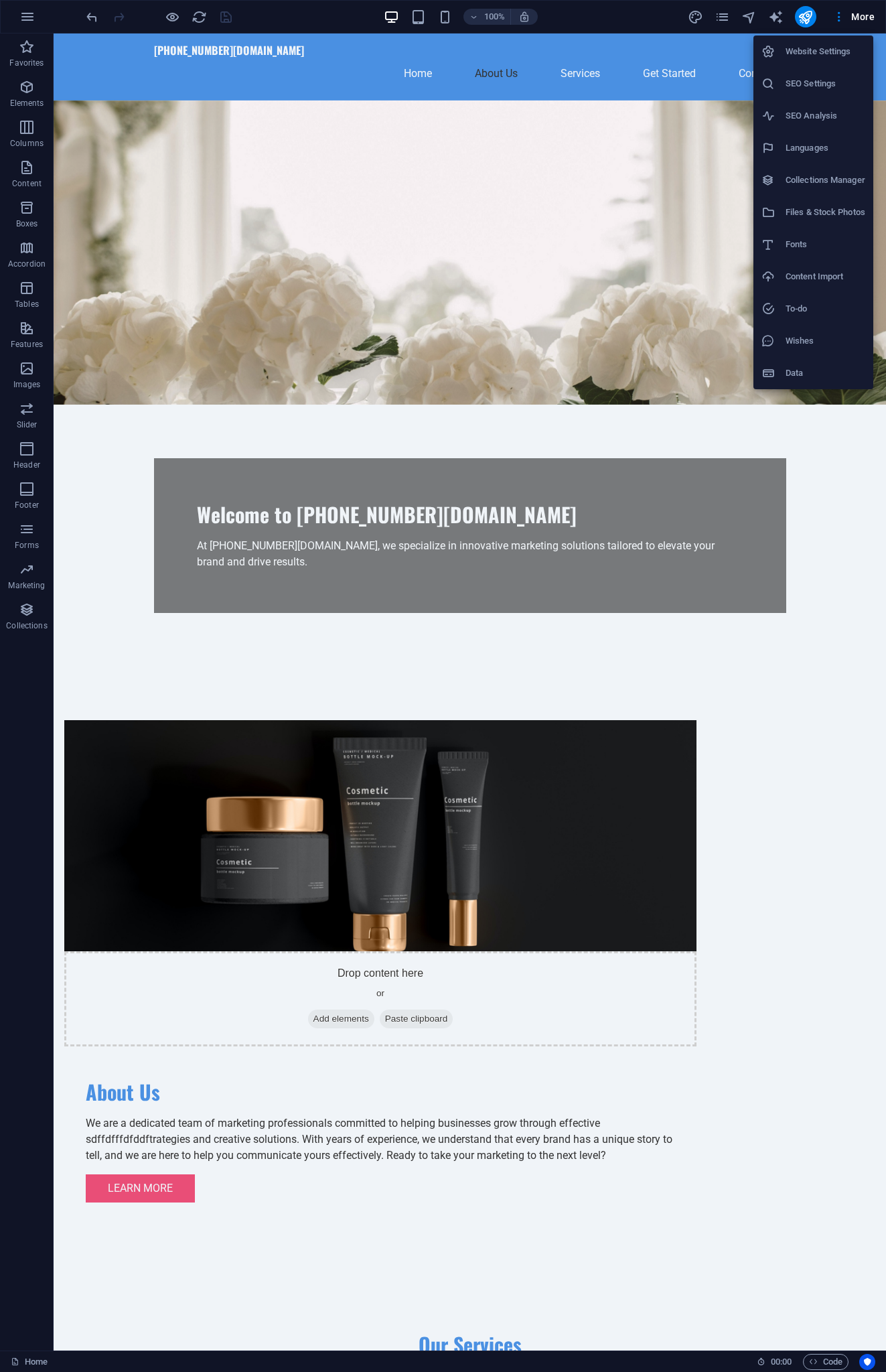
click at [836, 20] on div at bounding box center [443, 686] width 886 height 1372
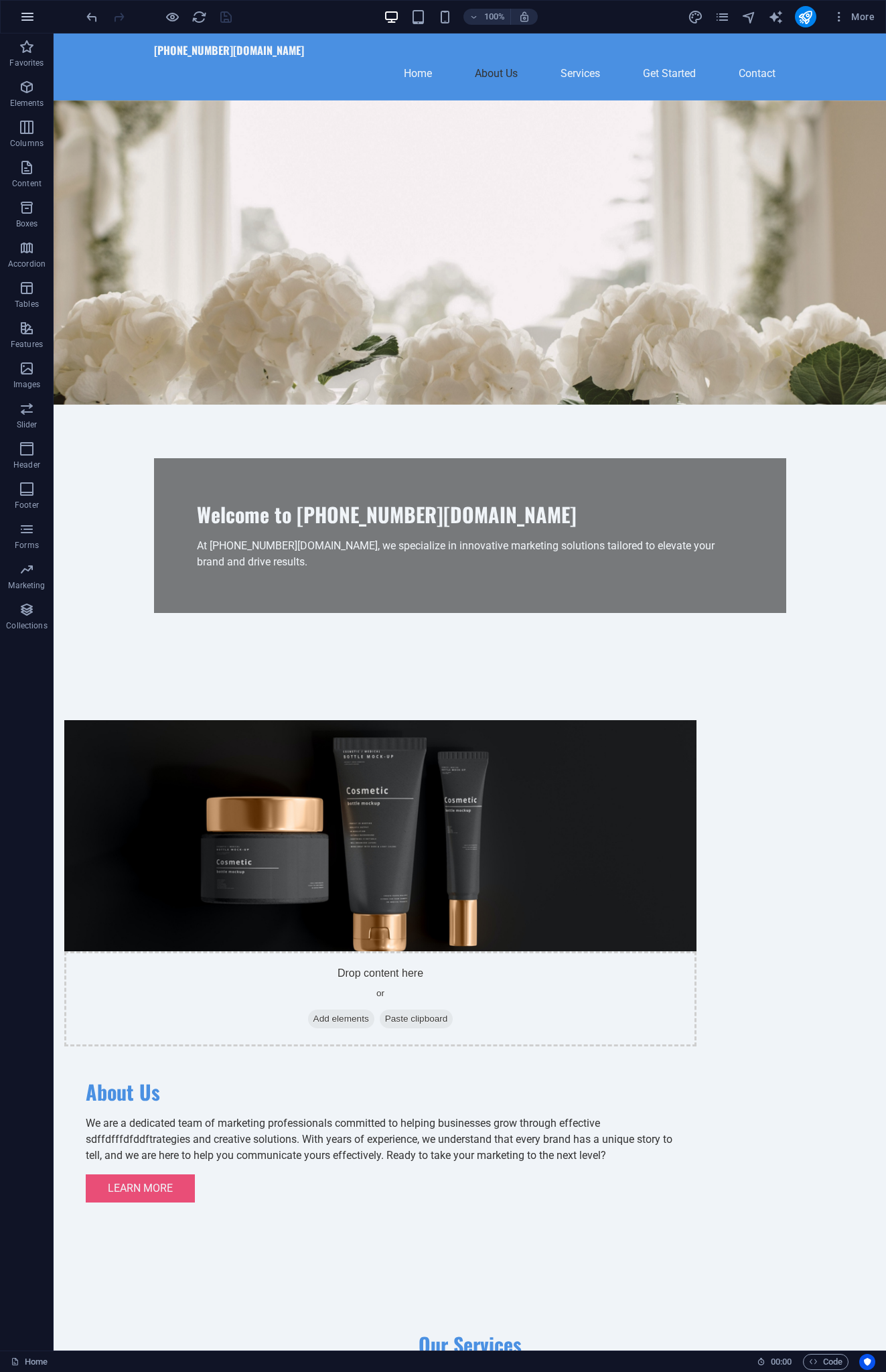
click at [18, 16] on button "button" at bounding box center [27, 16] width 32 height 32
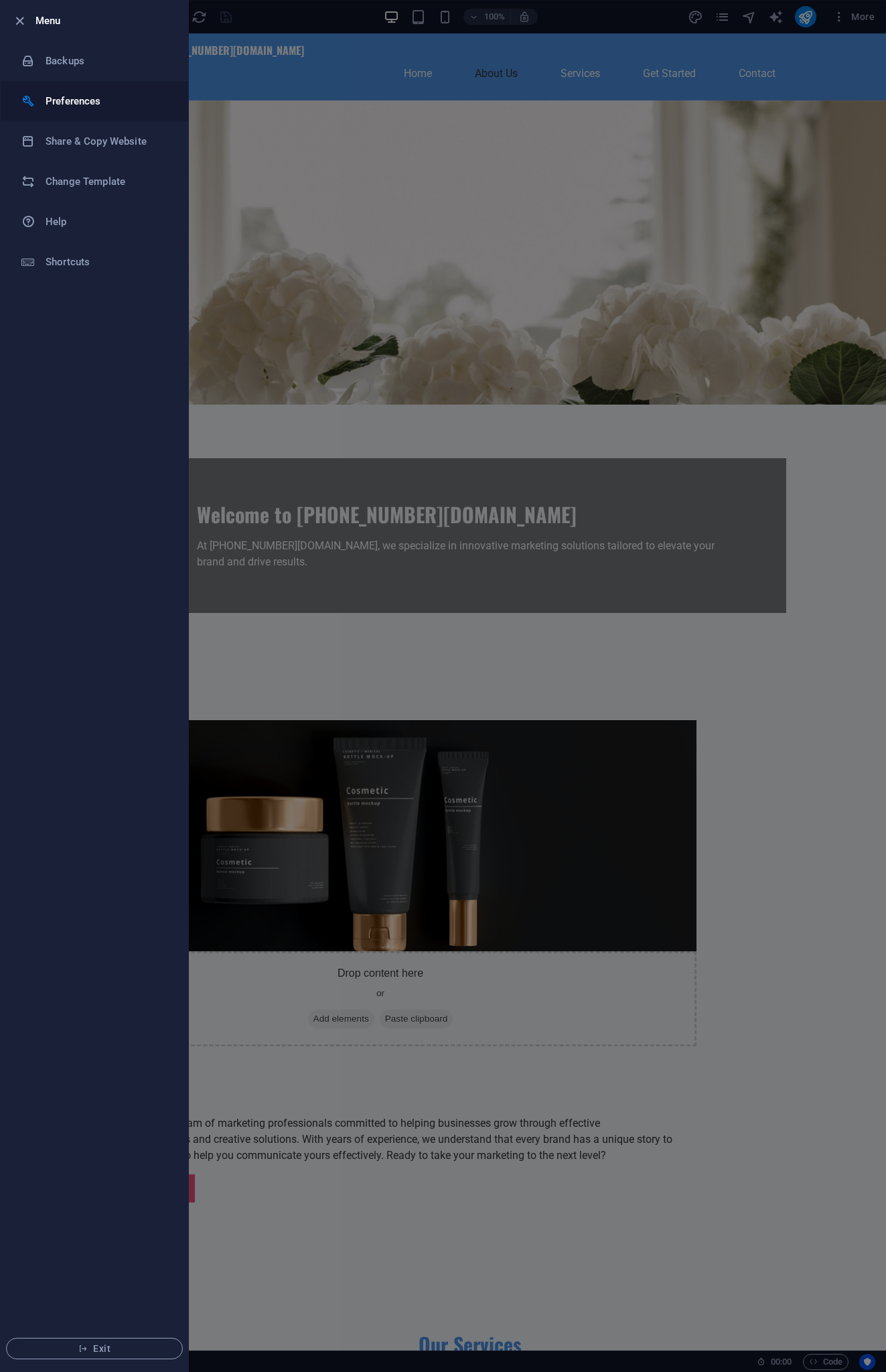
click at [60, 101] on h6 "Preferences" at bounding box center [107, 101] width 124 height 16
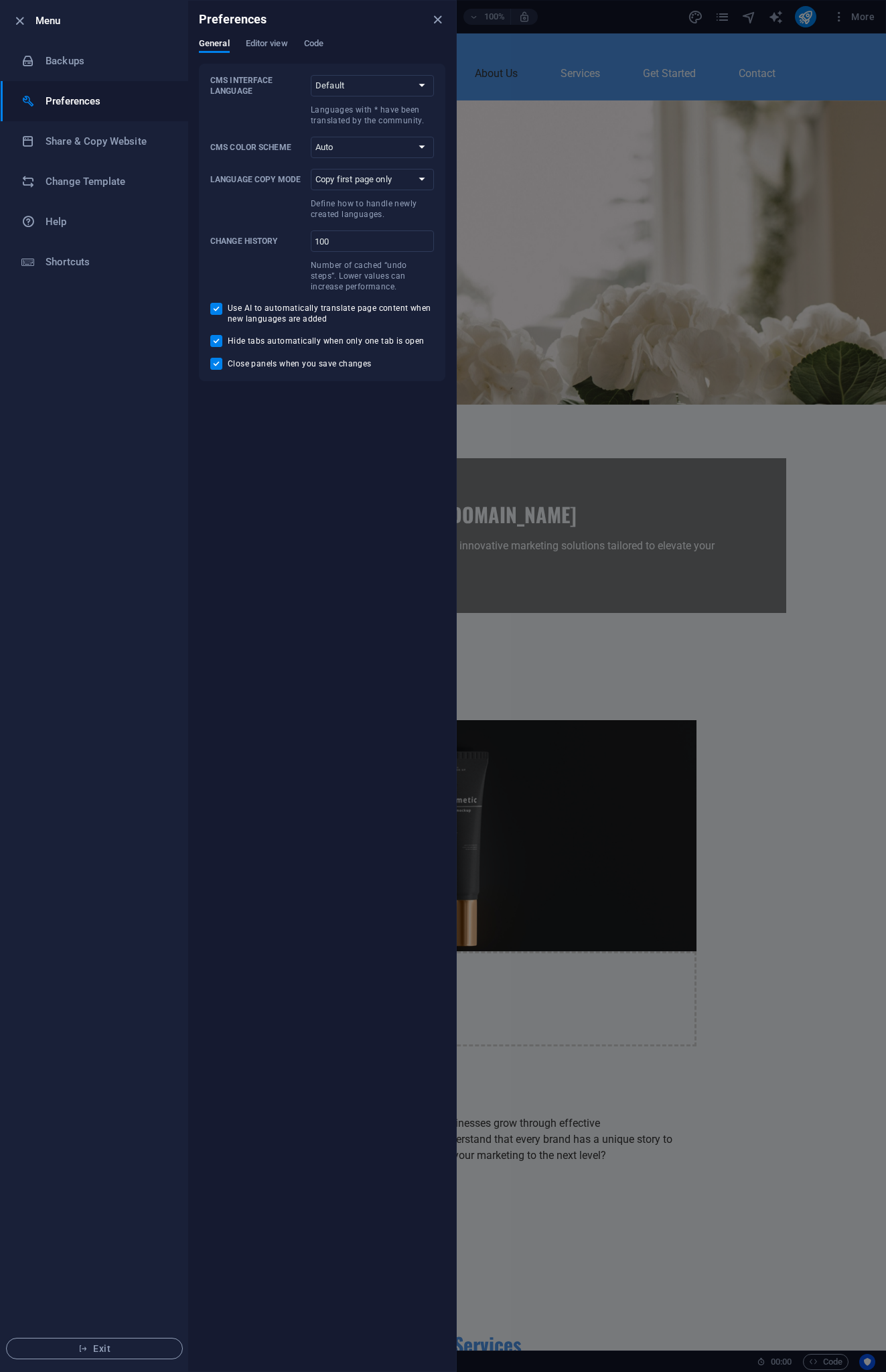
click at [60, 101] on h6 "Preferences" at bounding box center [107, 101] width 124 height 16
click at [438, 17] on icon "close" at bounding box center [437, 20] width 15 height 15
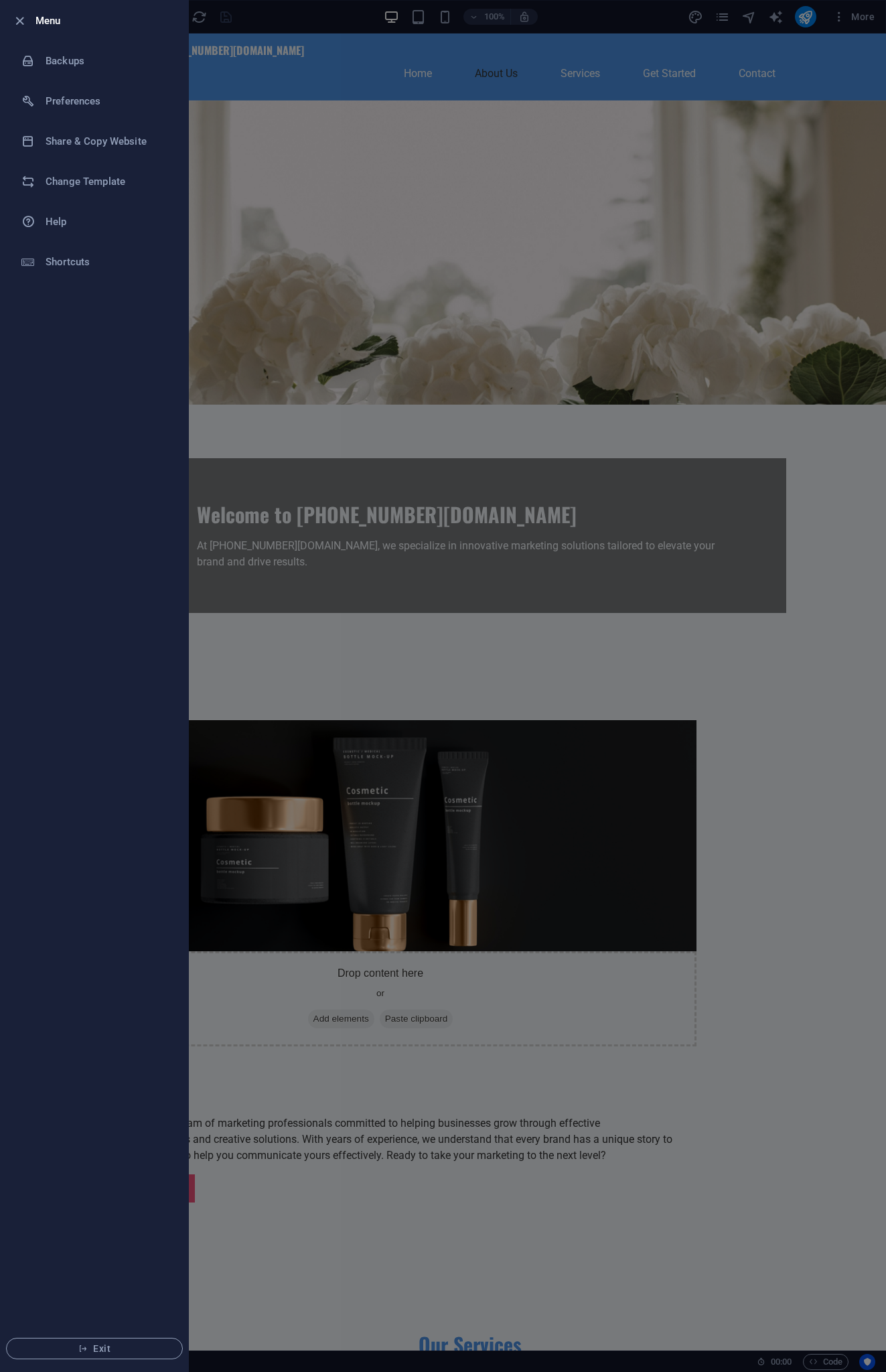
click at [275, 262] on div at bounding box center [443, 686] width 886 height 1372
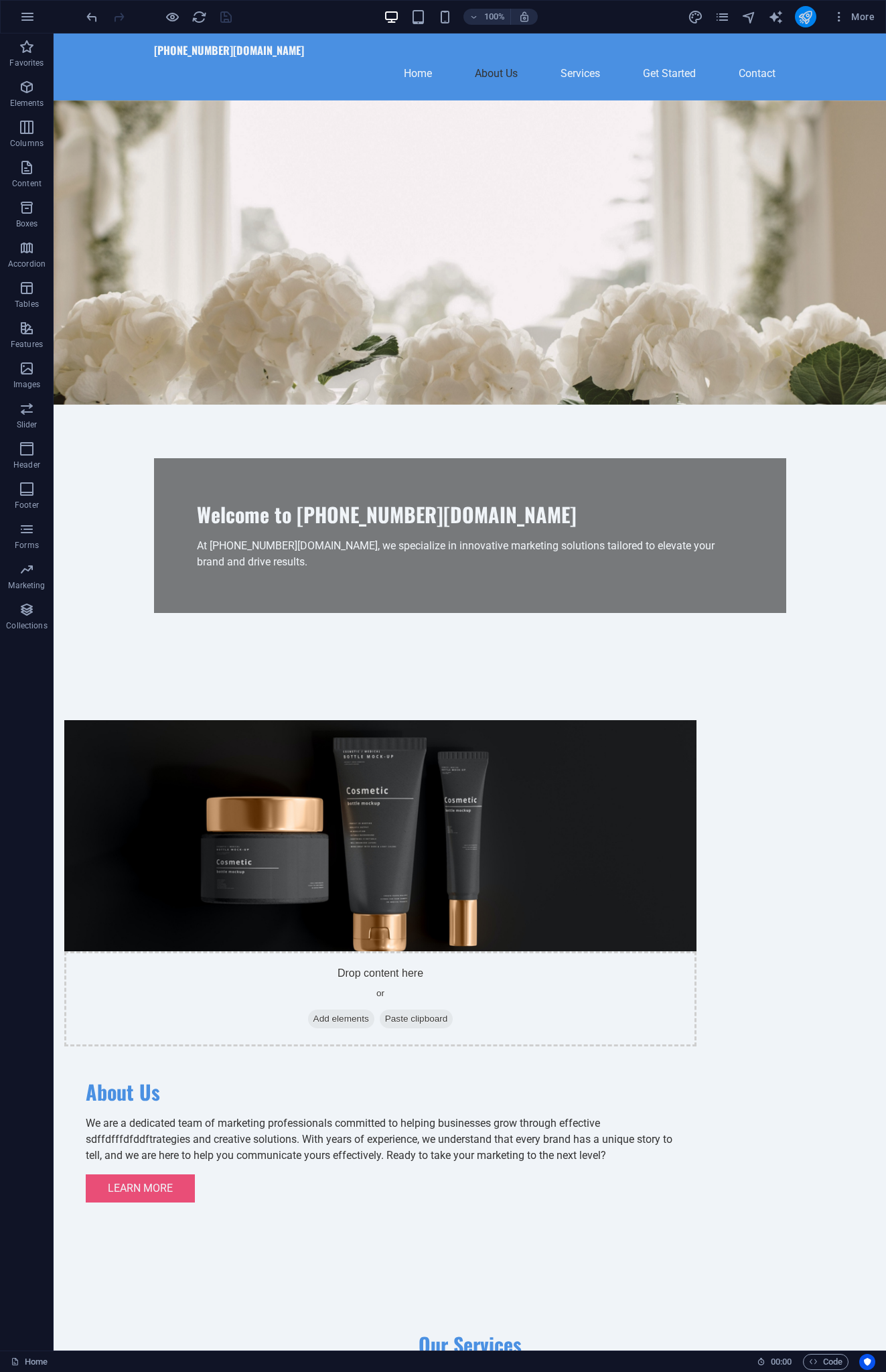
click at [804, 15] on icon "publish" at bounding box center [805, 17] width 15 height 15
click at [807, 17] on icon "publish" at bounding box center [805, 17] width 15 height 15
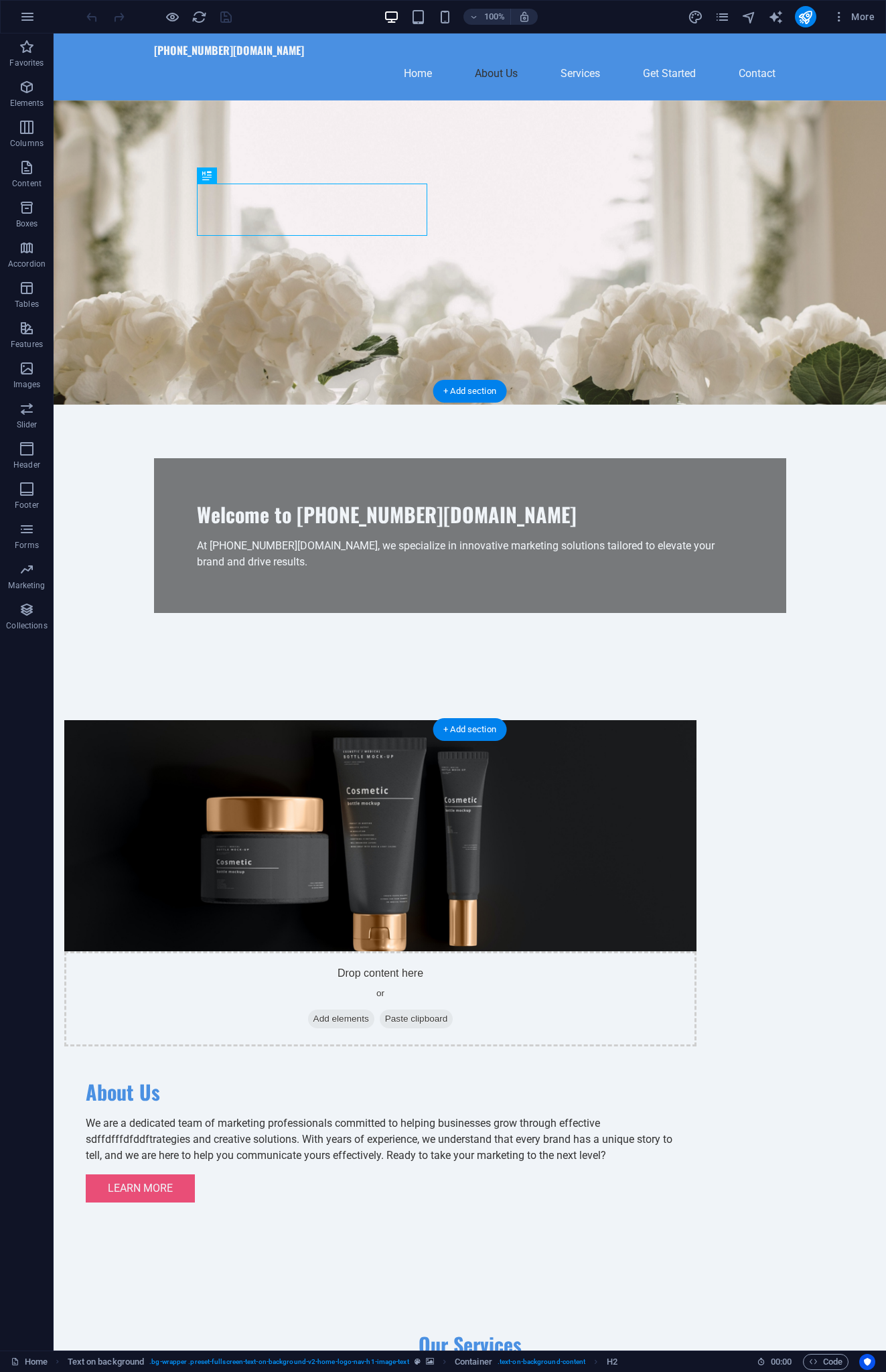
click at [375, 720] on figure at bounding box center [380, 836] width 632 height 231
click at [393, 720] on figure at bounding box center [380, 836] width 632 height 231
click at [397, 720] on figure at bounding box center [380, 836] width 632 height 231
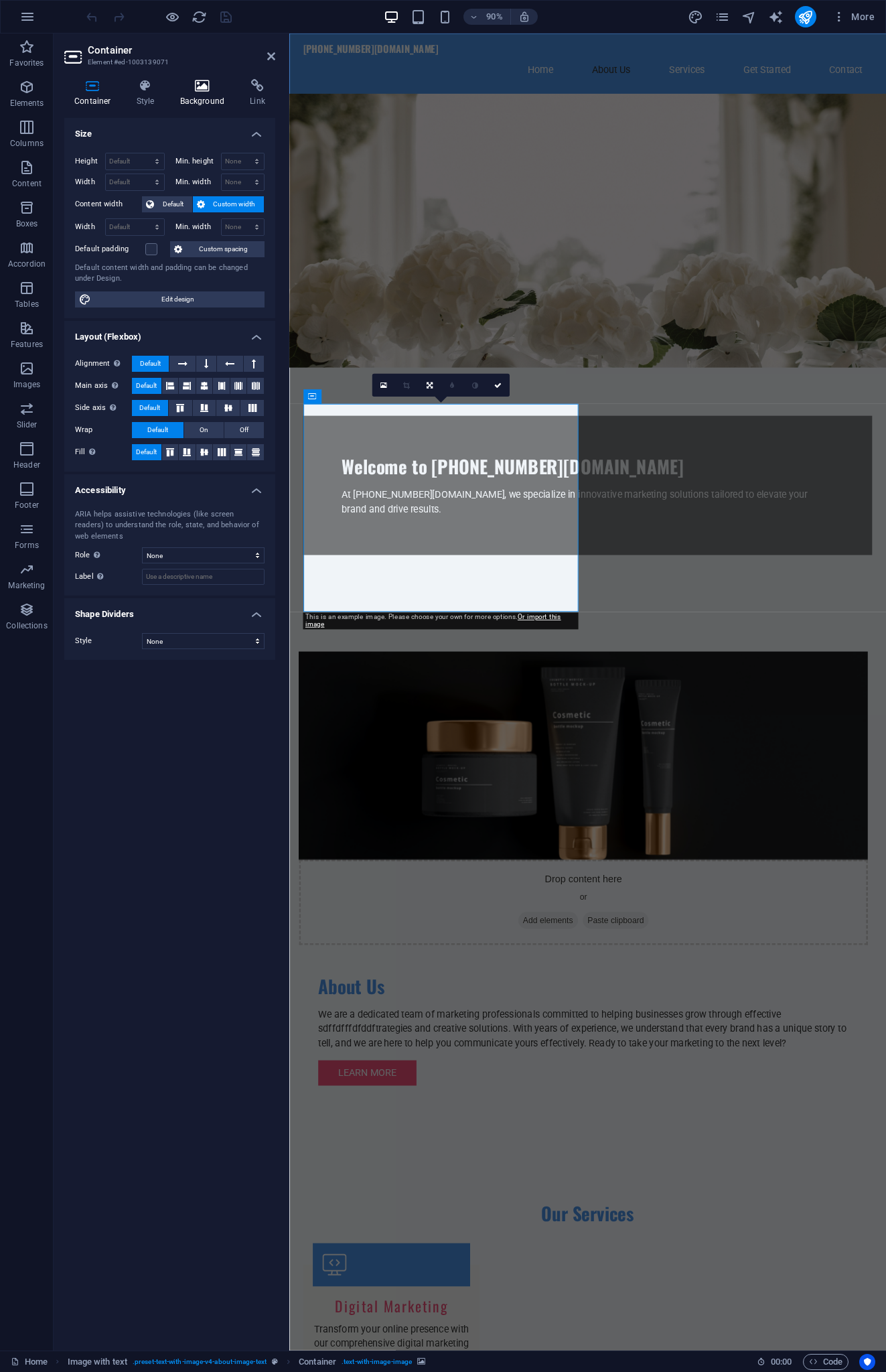
click at [202, 92] on icon at bounding box center [203, 86] width 65 height 13
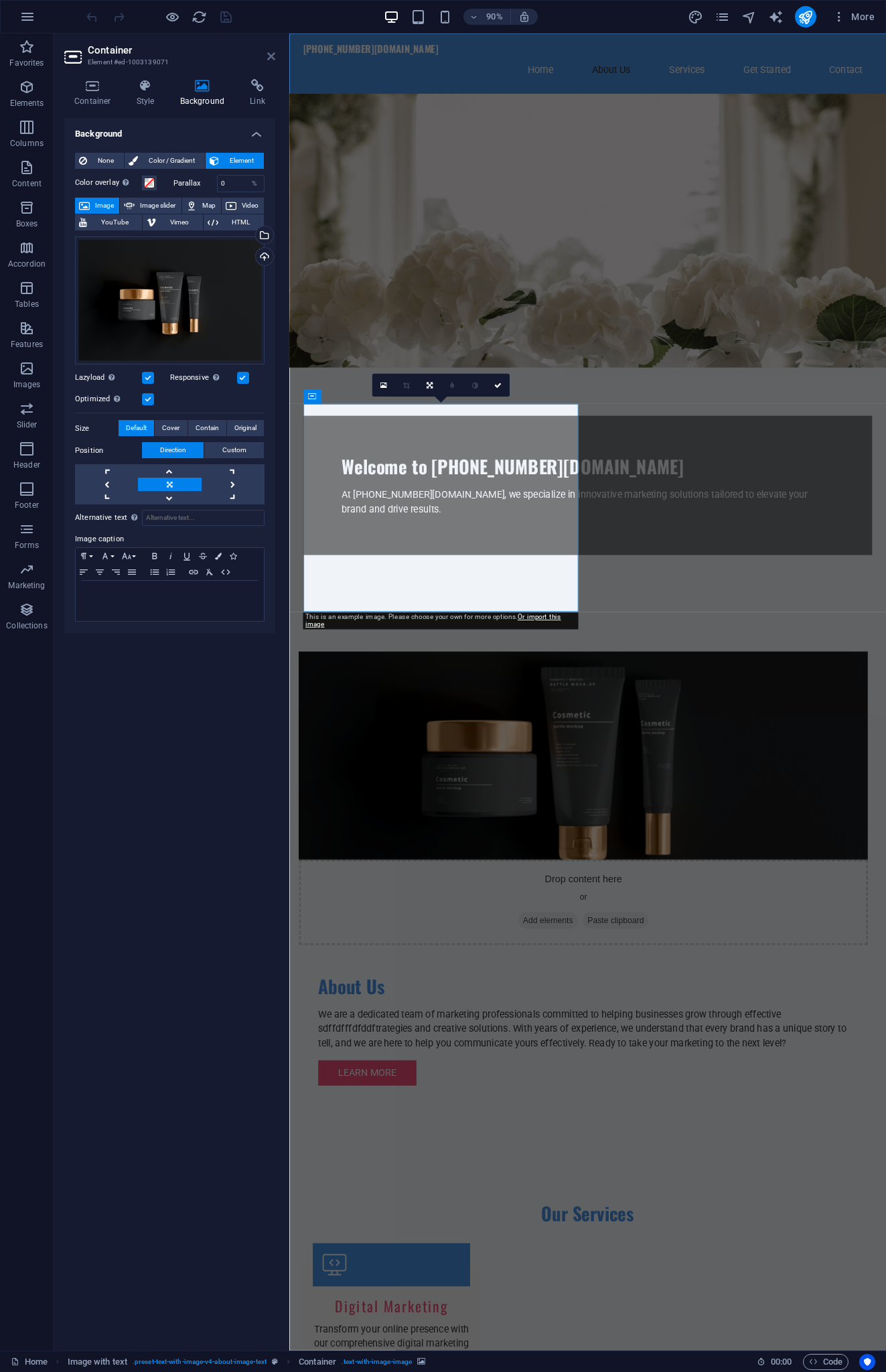
click at [272, 59] on icon at bounding box center [271, 55] width 8 height 11
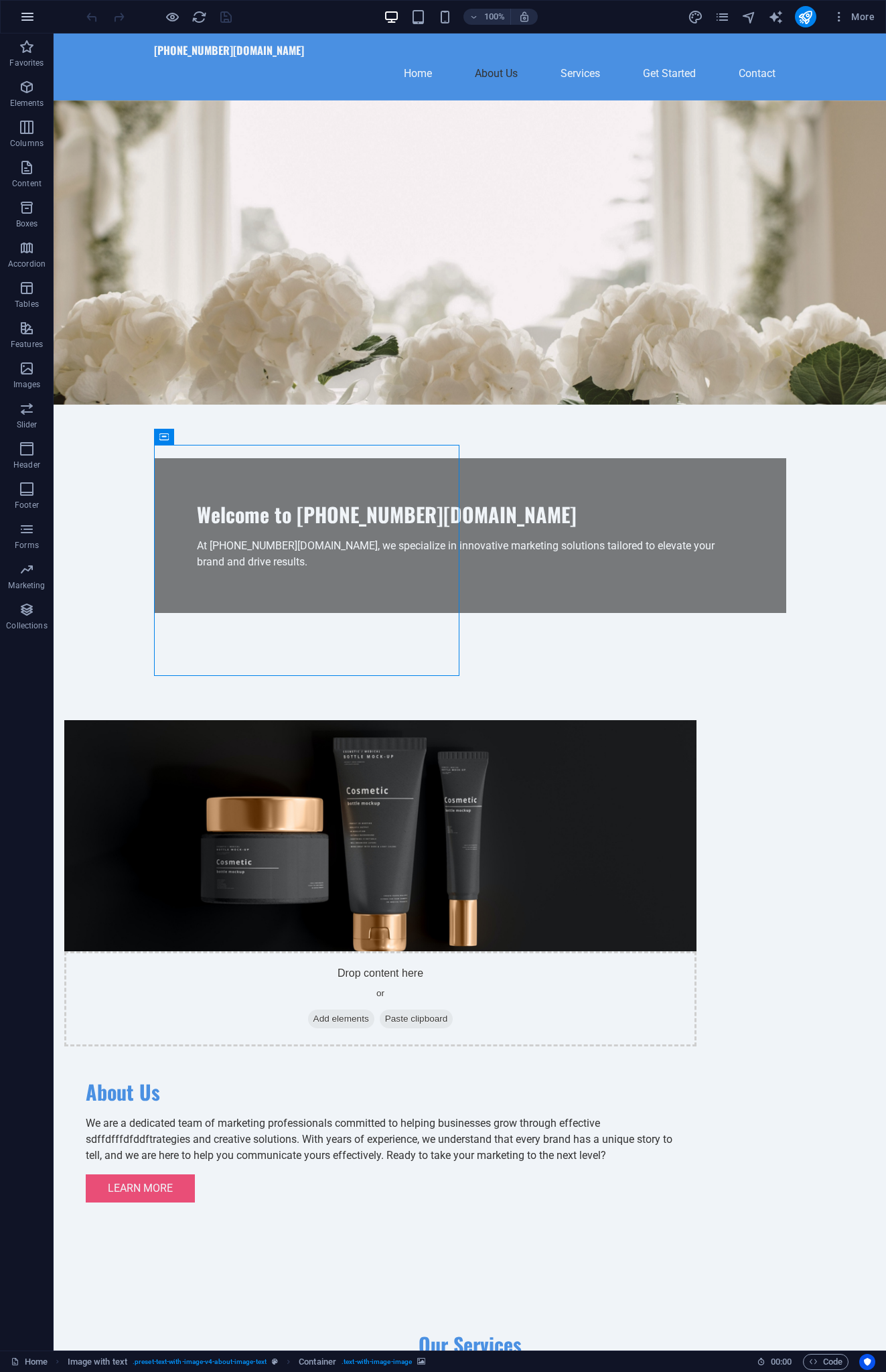
click at [24, 9] on icon "button" at bounding box center [28, 17] width 16 height 16
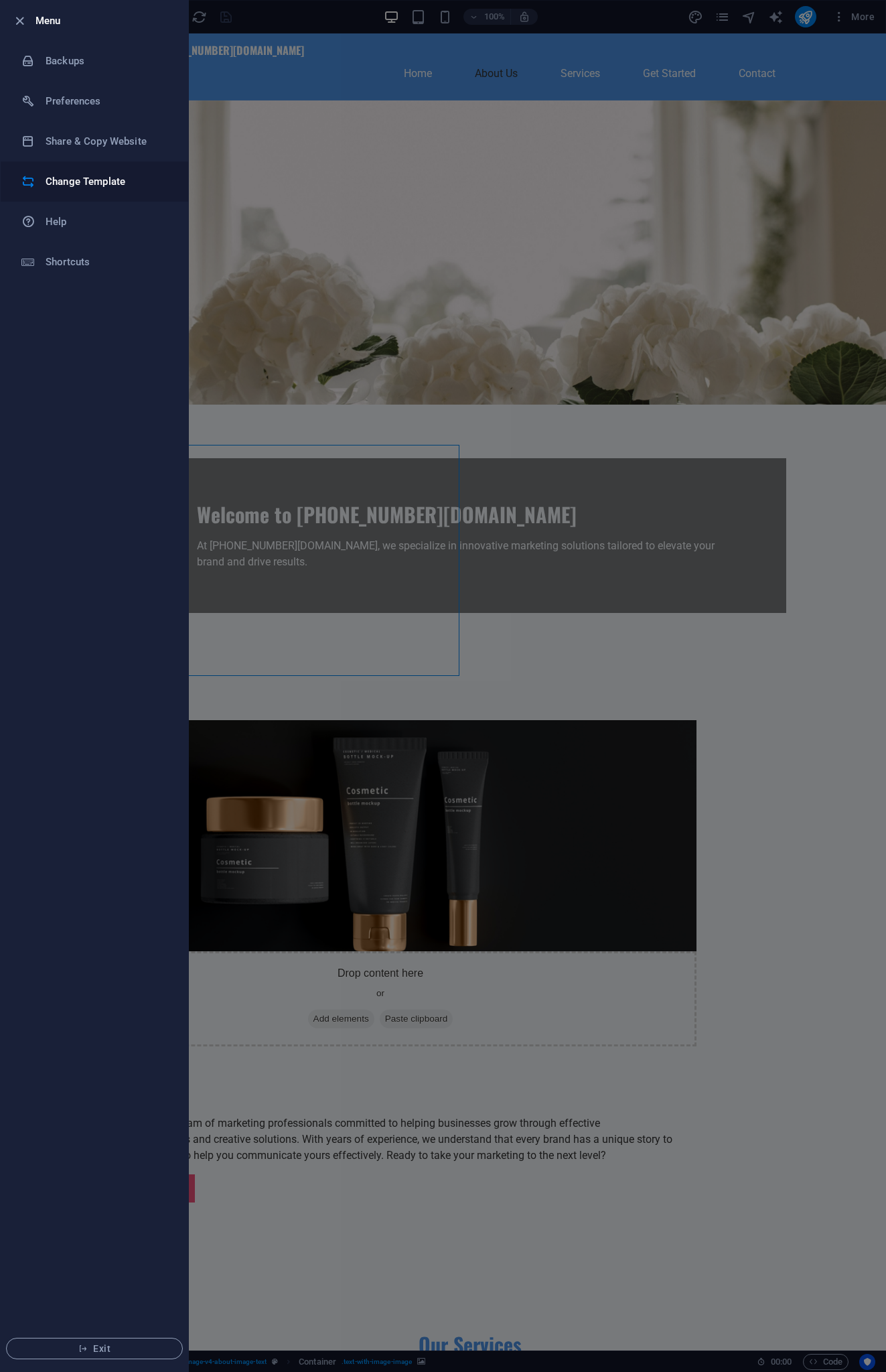
click at [66, 177] on h6 "Change Template" at bounding box center [107, 182] width 124 height 16
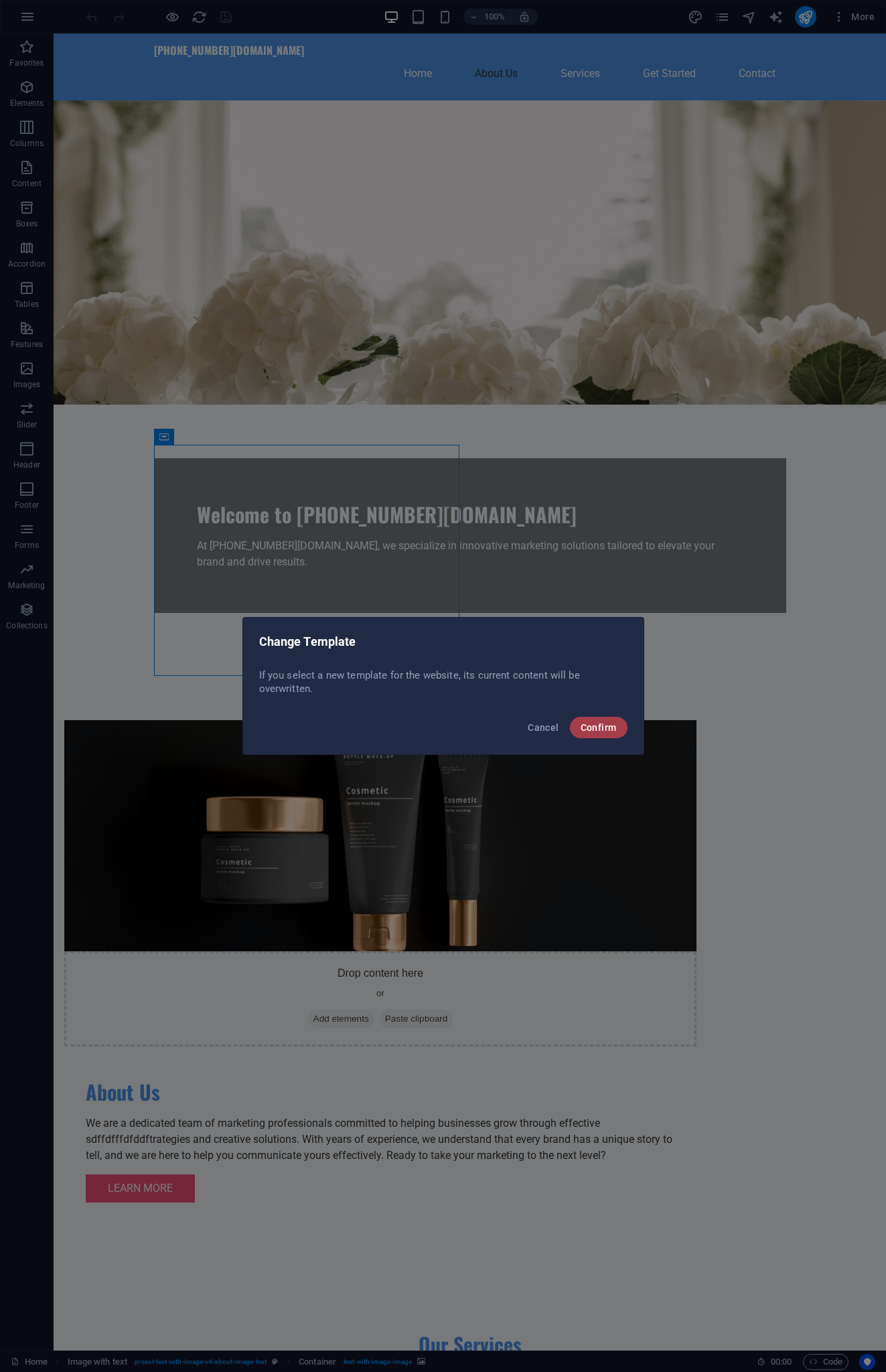
click at [597, 734] on button "Confirm" at bounding box center [599, 728] width 58 height 21
